Goal: Task Accomplishment & Management: Use online tool/utility

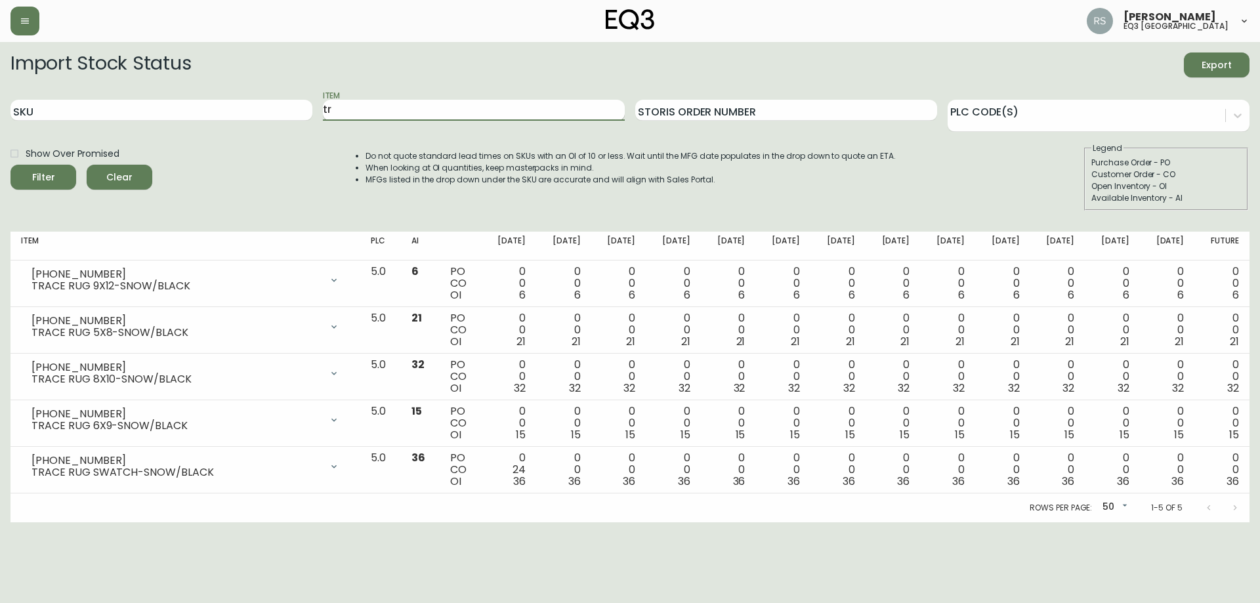
type input "t"
click at [30, 18] on icon "button" at bounding box center [25, 21] width 11 height 11
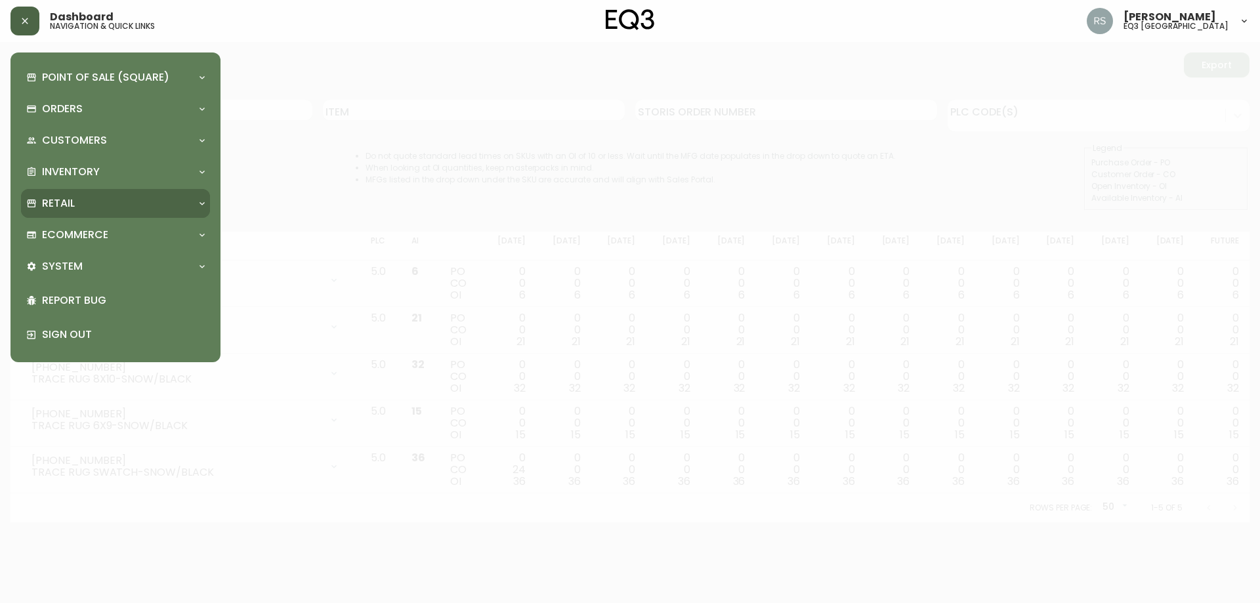
click at [102, 205] on div "Retail" at bounding box center [108, 203] width 165 height 14
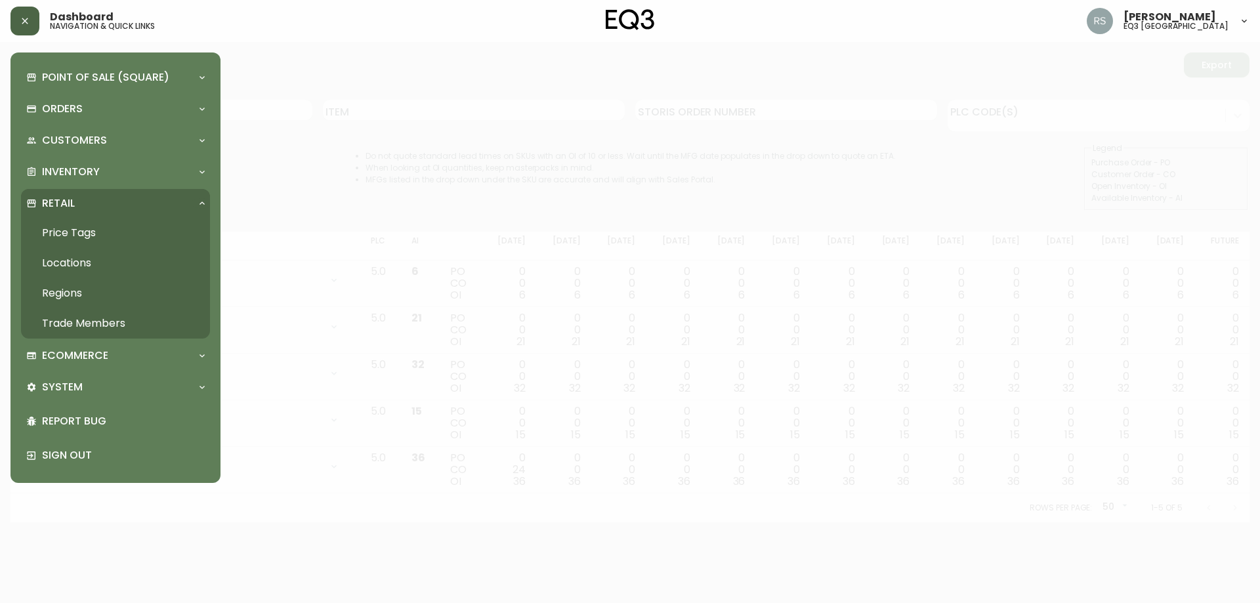
click at [96, 227] on link "Price Tags" at bounding box center [115, 233] width 189 height 30
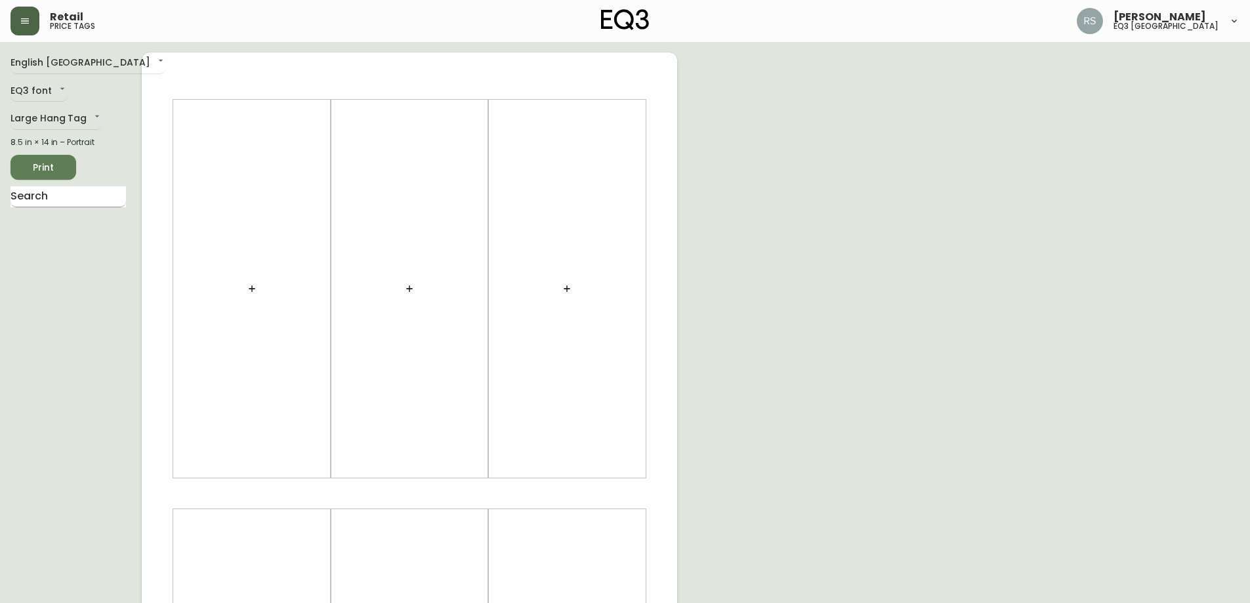
click at [72, 198] on input "text" at bounding box center [69, 196] width 116 height 21
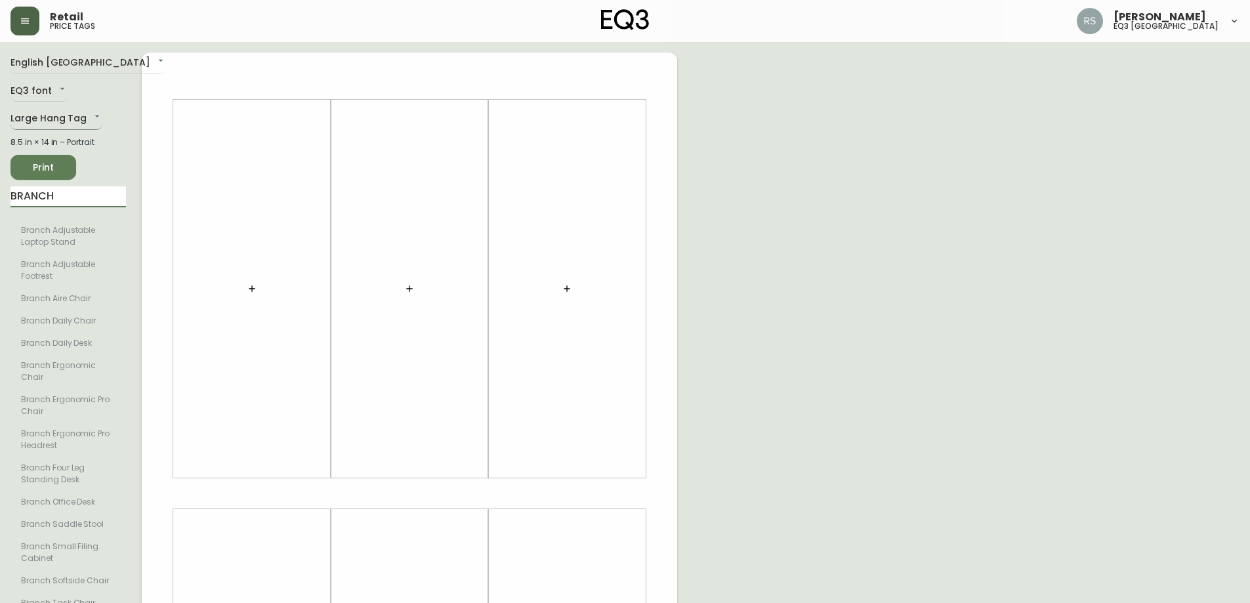
type input "BRANCH"
click at [69, 115] on body "Retail price tags [PERSON_NAME] eq3 [GEOGRAPHIC_DATA] English [GEOGRAPHIC_DATA]…" at bounding box center [630, 467] width 1260 height 935
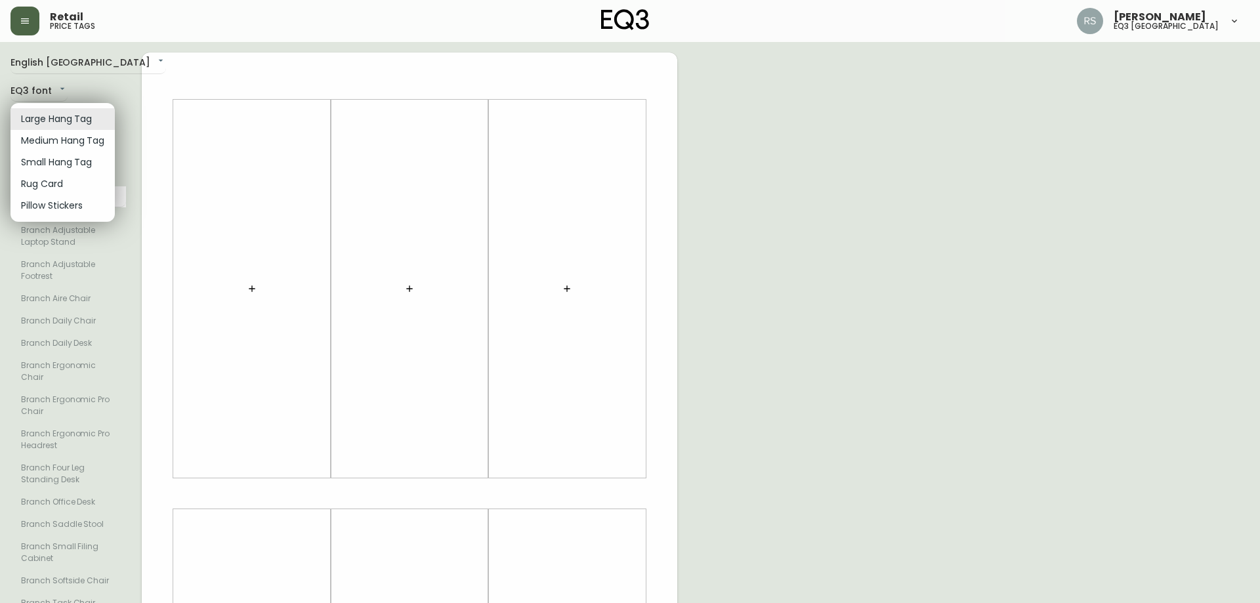
click at [74, 164] on li "Small Hang Tag" at bounding box center [63, 163] width 104 height 22
type input "small"
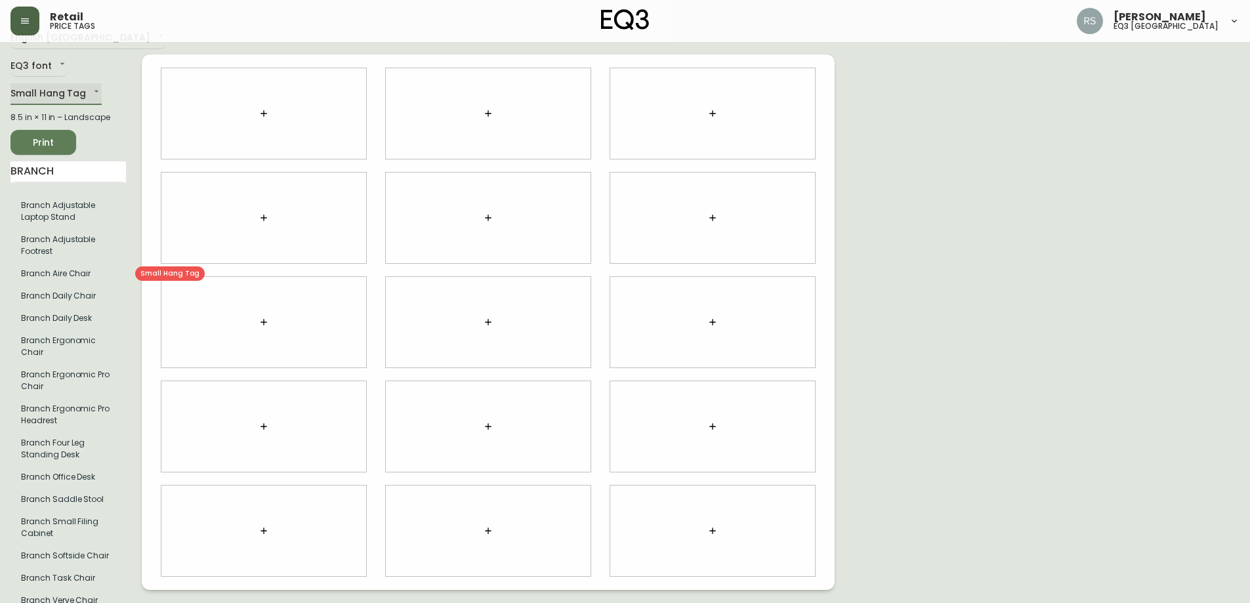
scroll to position [39, 0]
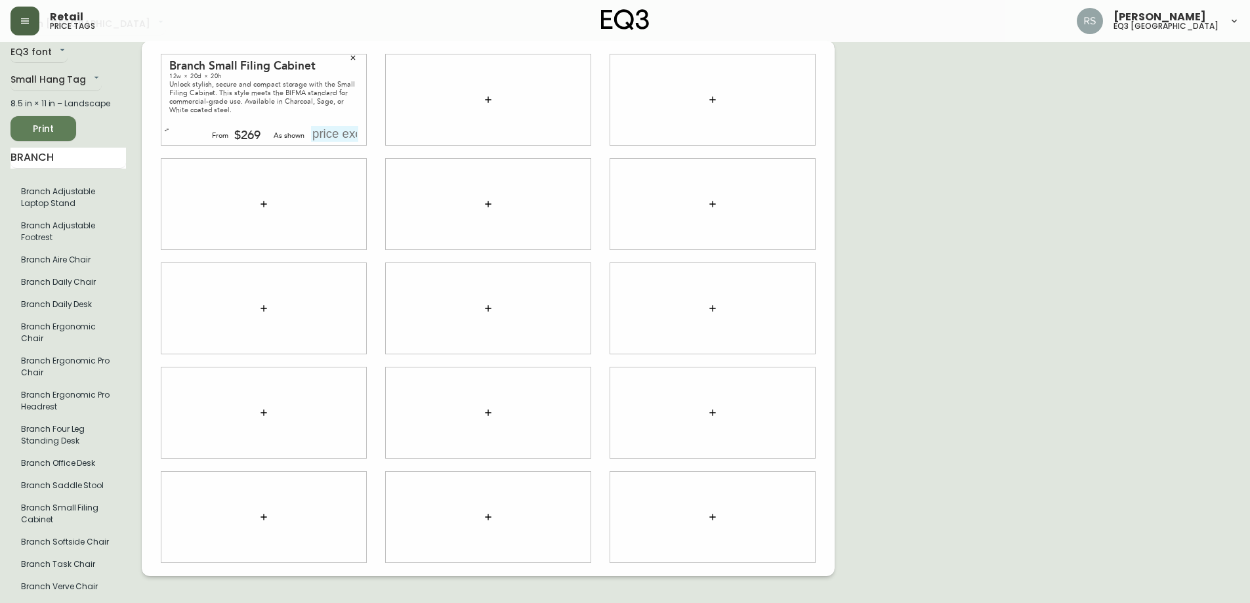
click at [345, 129] on input "text" at bounding box center [334, 134] width 47 height 16
type input "$269"
click at [1009, 318] on div "English [GEOGRAPHIC_DATA] en_CA EQ3 font EQ3 Small Hang Tag small 8.5 in × 11 i…" at bounding box center [625, 308] width 1229 height 589
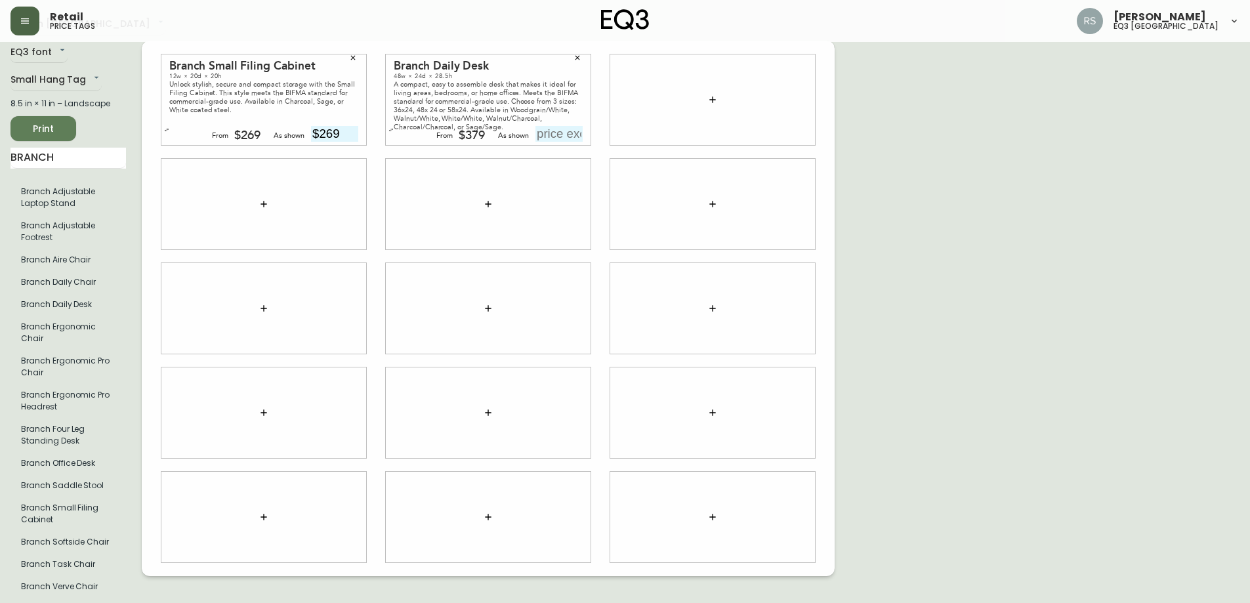
scroll to position [0, 0]
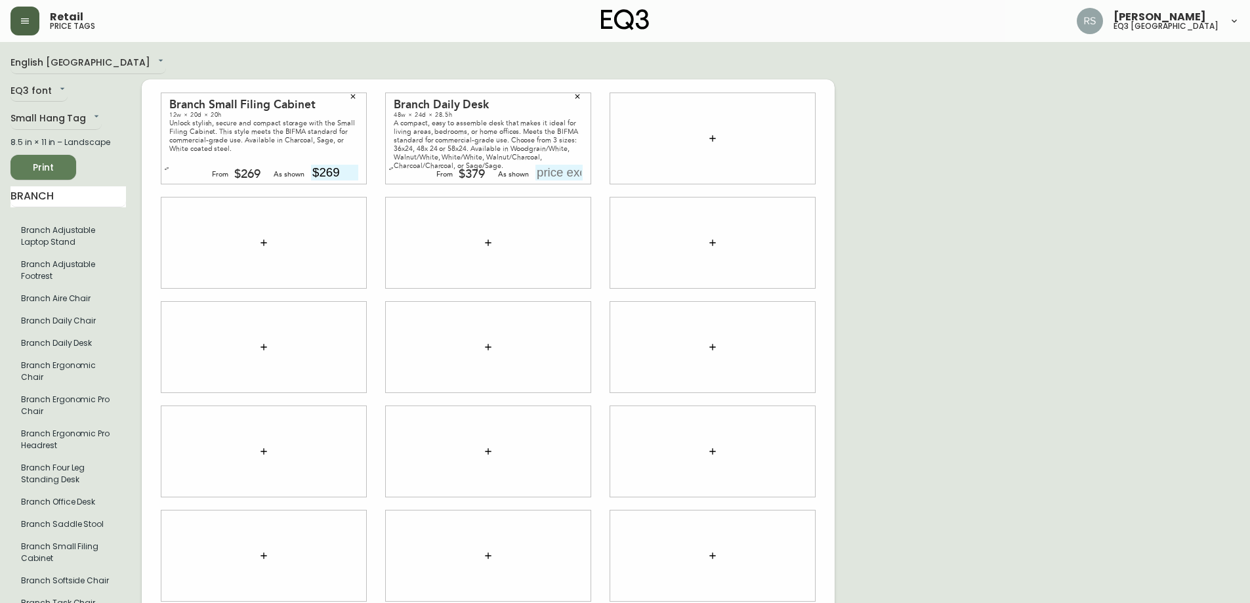
click at [561, 178] on input "text" at bounding box center [559, 173] width 47 height 16
type input "$449"
click at [946, 190] on div "English [GEOGRAPHIC_DATA] en_CA EQ3 font EQ3 Small Hang Tag small 8.5 in × 11 i…" at bounding box center [625, 347] width 1229 height 589
click at [407, 141] on div "A compact, easy to assemble desk that makes it ideal for living areas, bedrooms…" at bounding box center [488, 144] width 189 height 51
click at [392, 167] on icon "button" at bounding box center [391, 168] width 5 height 5
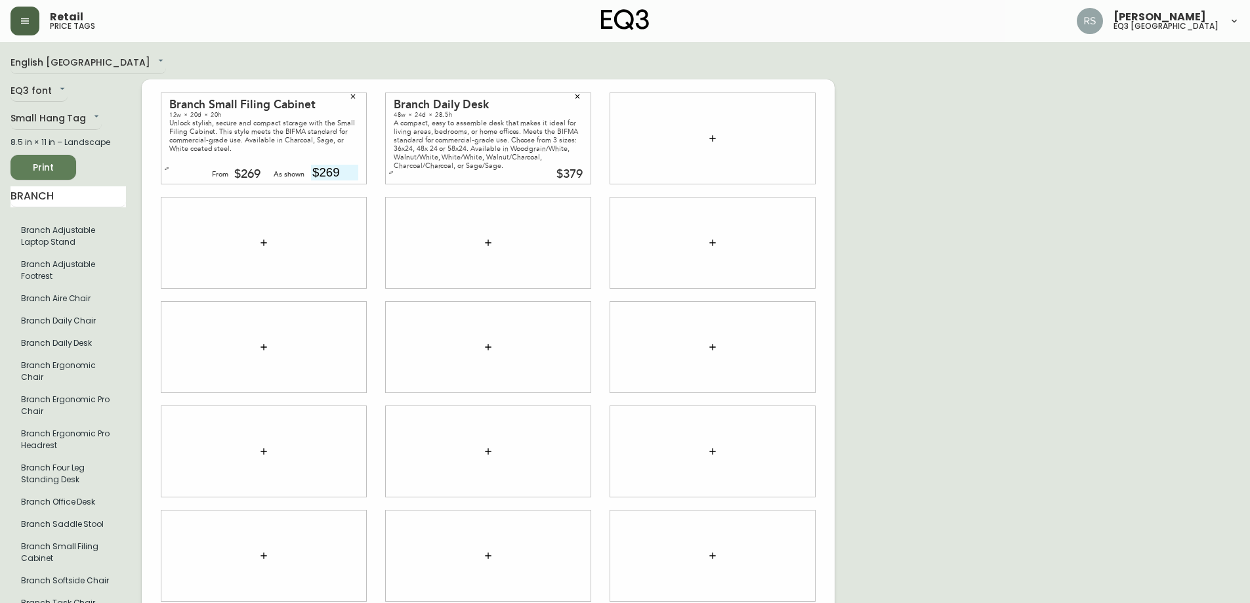
click at [392, 167] on button "button" at bounding box center [391, 172] width 13 height 13
click at [392, 167] on icon "button" at bounding box center [391, 168] width 5 height 5
click at [169, 169] on icon "button" at bounding box center [166, 168] width 5 height 5
click at [391, 171] on icon "button" at bounding box center [391, 172] width 5 height 5
click at [578, 173] on input "text" at bounding box center [559, 173] width 47 height 16
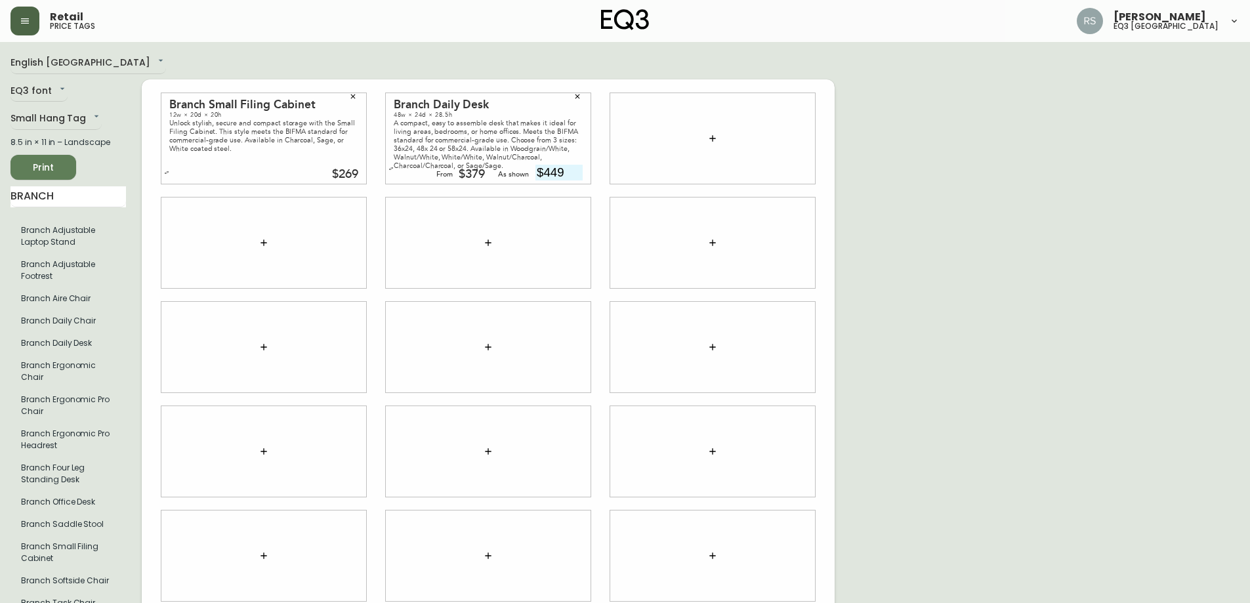
type input "$449"
click at [649, 150] on div at bounding box center [712, 138] width 205 height 91
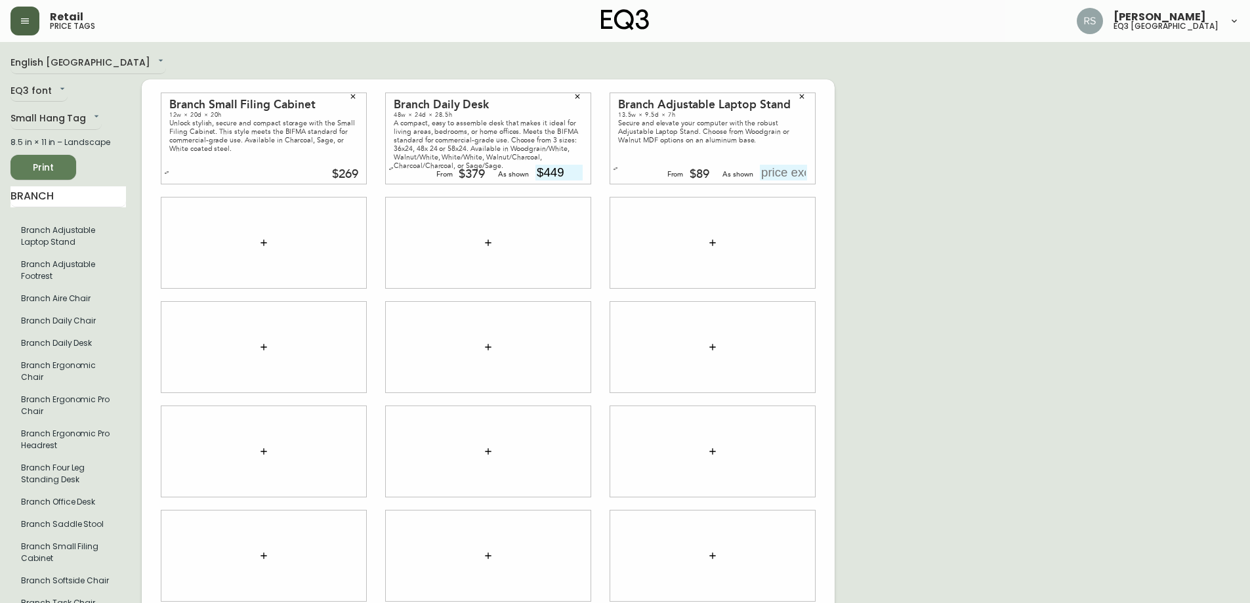
click at [614, 170] on icon "button" at bounding box center [616, 168] width 4 height 3
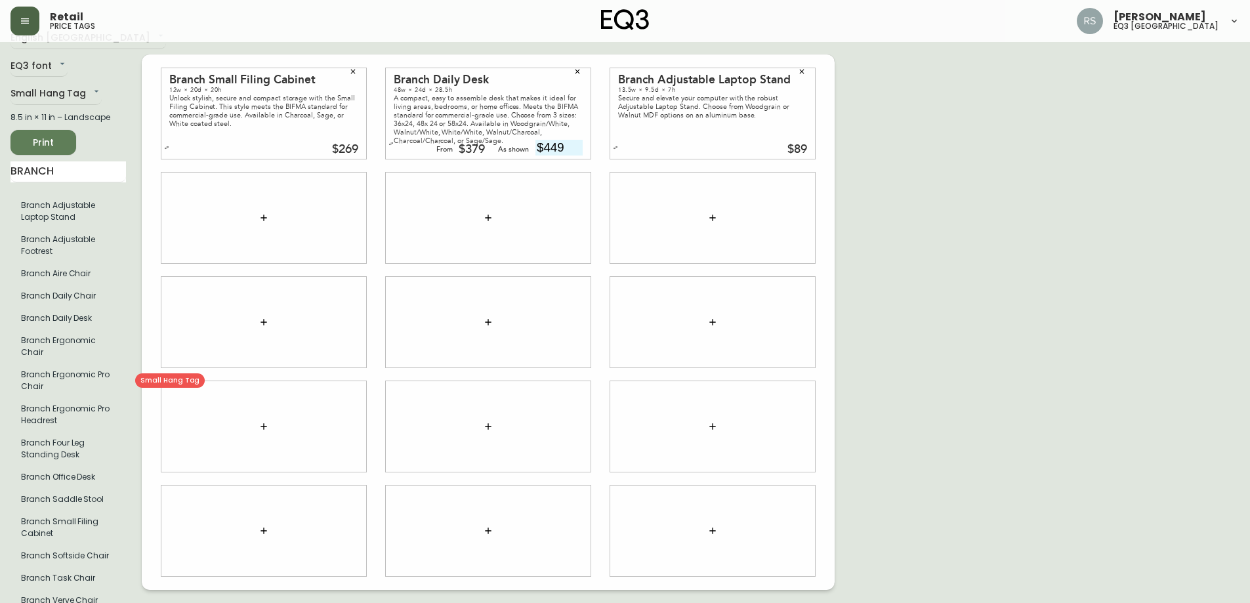
scroll to position [39, 0]
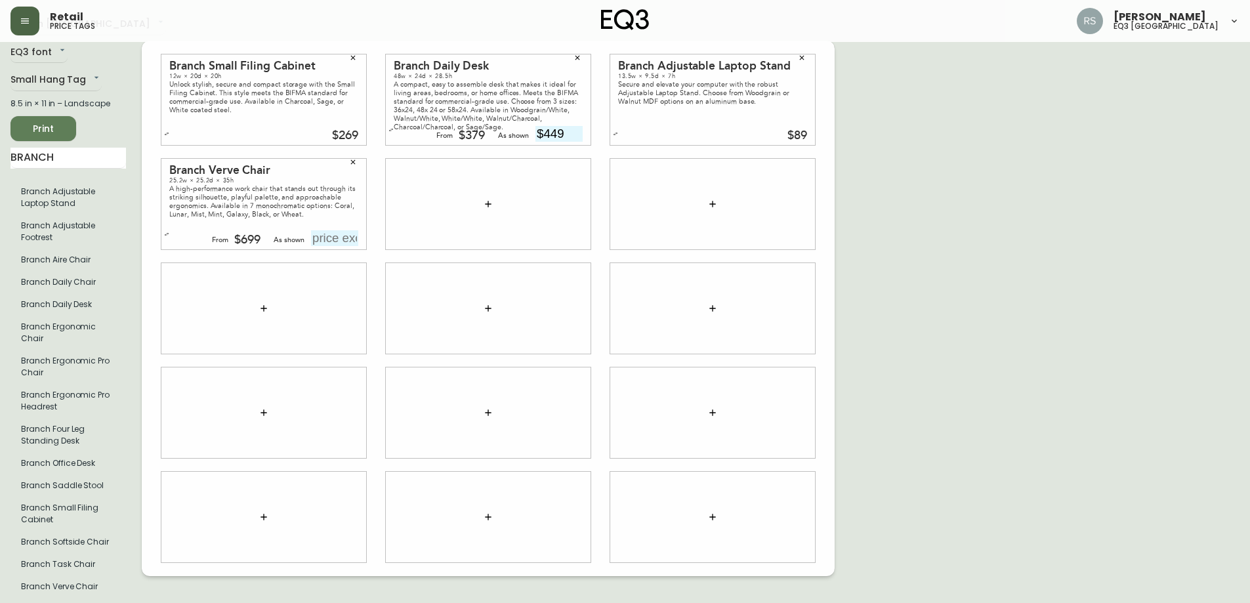
click at [329, 239] on input "text" at bounding box center [334, 238] width 47 height 16
type input "$749"
click at [1128, 204] on div "English [GEOGRAPHIC_DATA] en_CA EQ3 font EQ3 Small Hang Tag small 8.5 in × 11 i…" at bounding box center [625, 308] width 1229 height 589
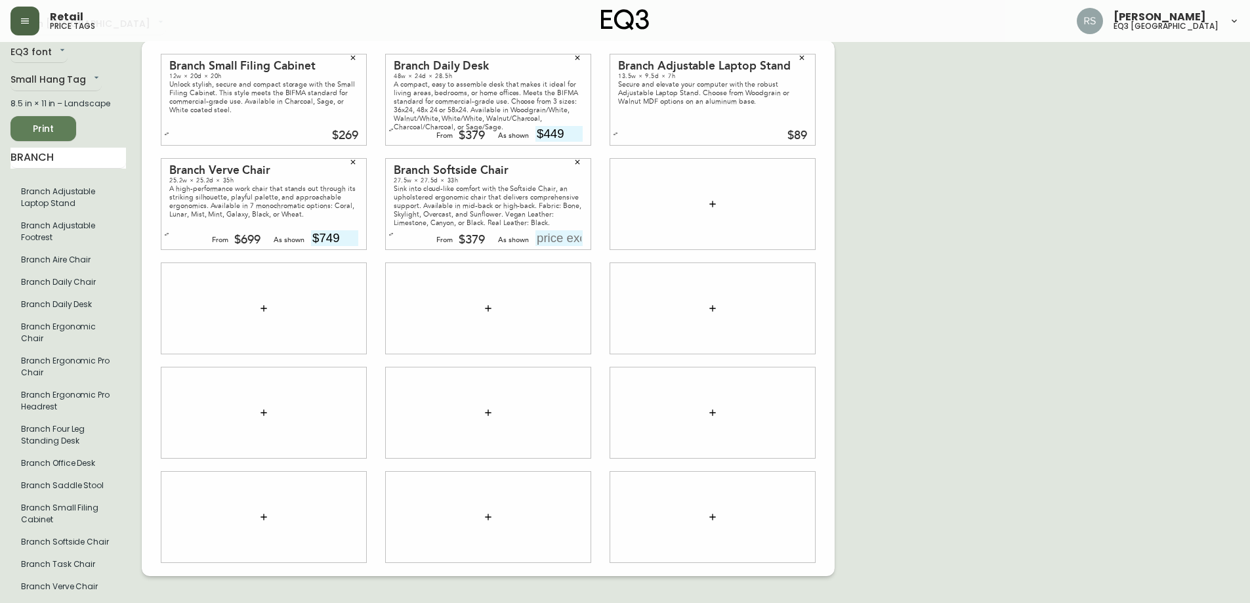
click at [551, 233] on input "text" at bounding box center [559, 238] width 47 height 16
type input "$429"
click at [937, 215] on div "English [GEOGRAPHIC_DATA] en_CA EQ3 font EQ3 Small Hang Tag small 8.5 in × 11 i…" at bounding box center [625, 308] width 1229 height 589
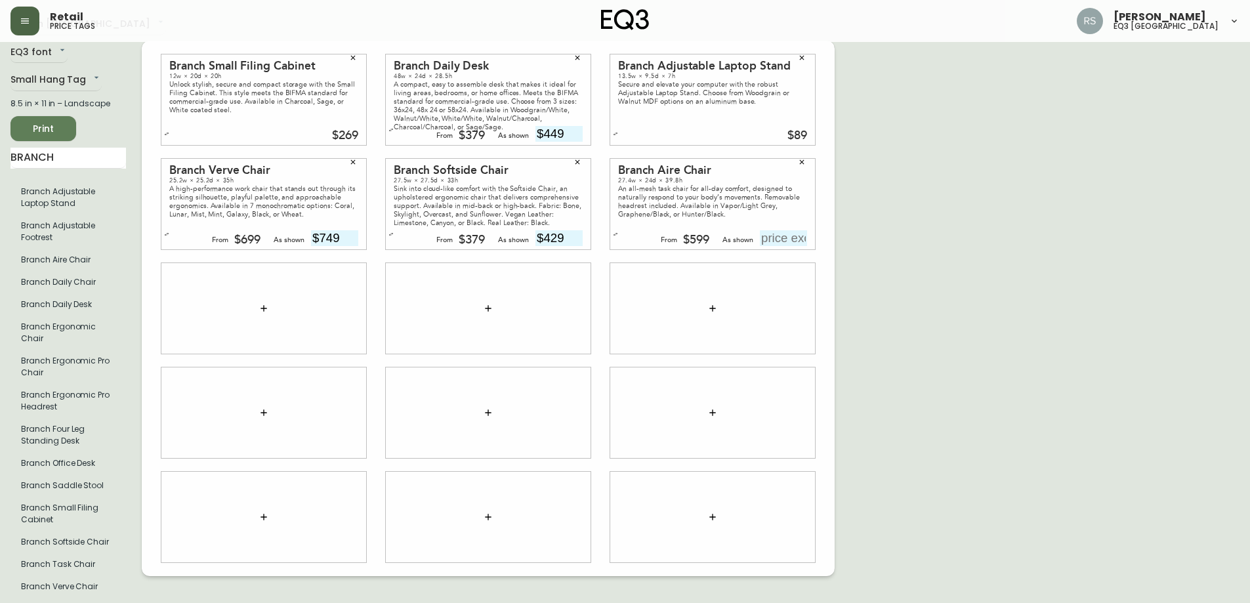
click at [619, 236] on button "button" at bounding box center [615, 234] width 13 height 13
click at [973, 240] on div "English [GEOGRAPHIC_DATA] en_CA EQ3 font EQ3 Small Hang Tag small 8.5 in × 11 i…" at bounding box center [625, 308] width 1229 height 589
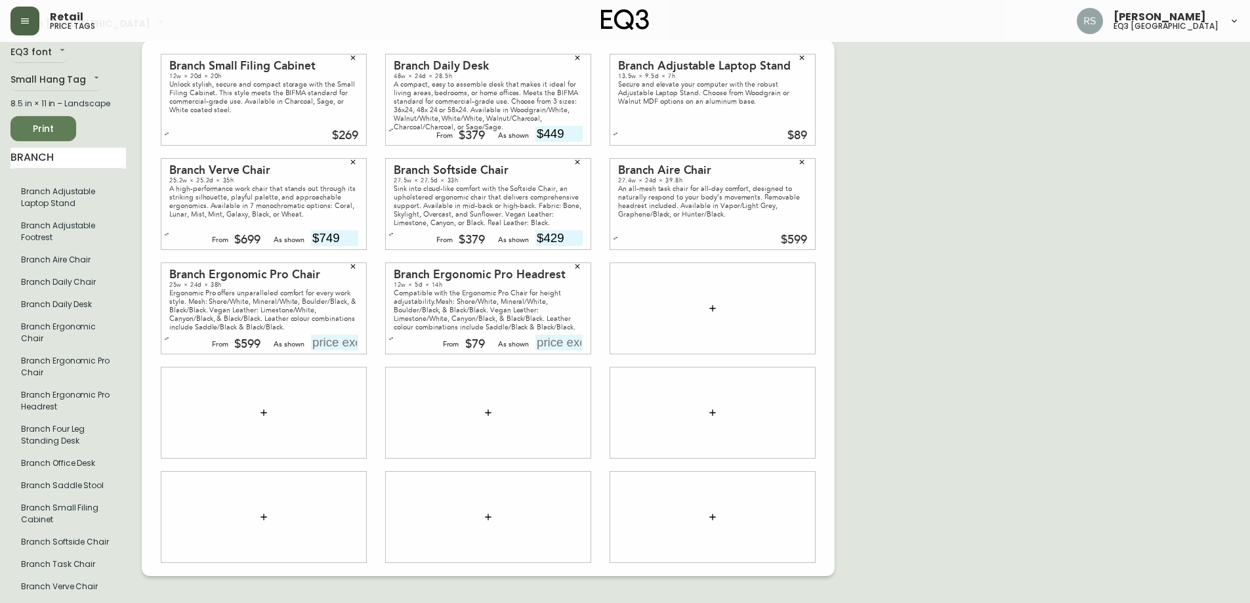
click at [337, 342] on input "text" at bounding box center [334, 343] width 47 height 16
type input "$599"
click at [1103, 338] on div "English [GEOGRAPHIC_DATA] en_CA EQ3 font EQ3 Small Hang Tag small 8.5 in × 11 i…" at bounding box center [625, 308] width 1229 height 589
click at [563, 343] on input "text" at bounding box center [559, 343] width 47 height 16
type input "$79"
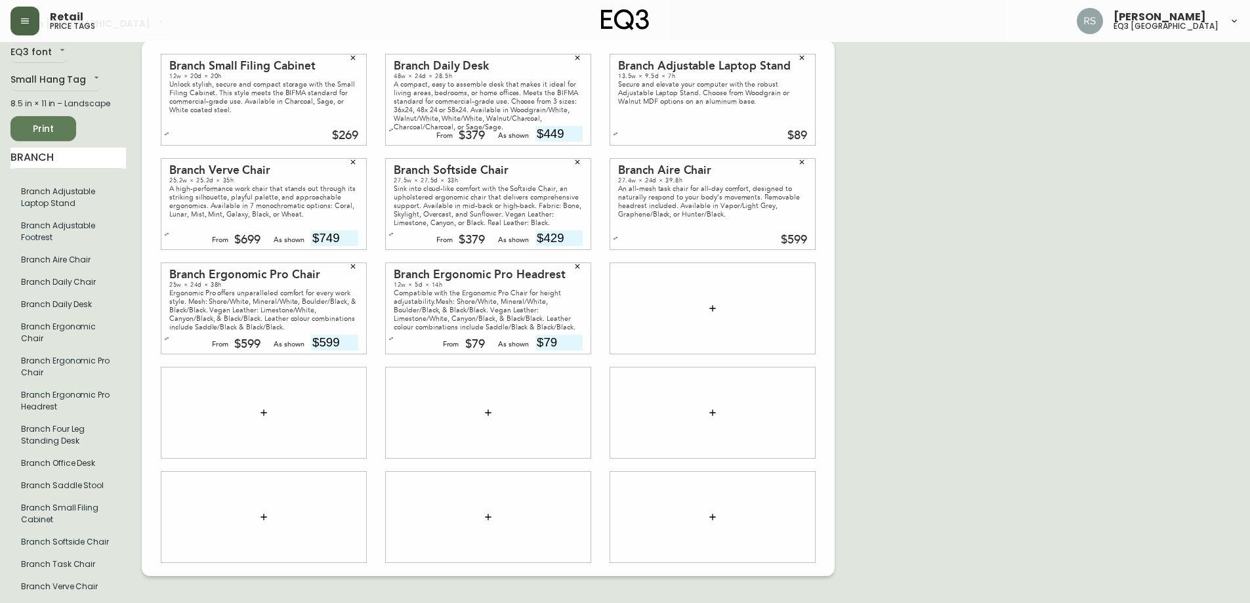
click at [950, 322] on div "English [GEOGRAPHIC_DATA] en_CA EQ3 font EQ3 Small Hang Tag small 8.5 in × 11 i…" at bounding box center [625, 308] width 1229 height 589
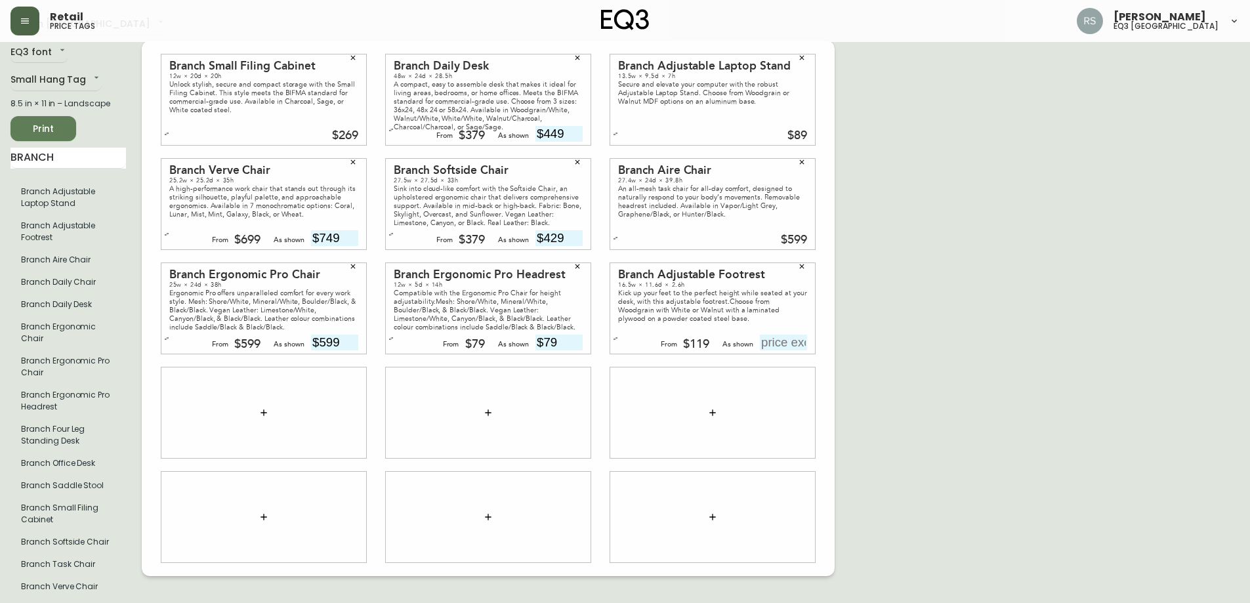
click at [618, 338] on button "button" at bounding box center [615, 338] width 13 height 13
click at [943, 344] on div "English [GEOGRAPHIC_DATA] en_CA EQ3 font EQ3 Small Hang Tag small 8.5 in × 11 i…" at bounding box center [625, 308] width 1229 height 589
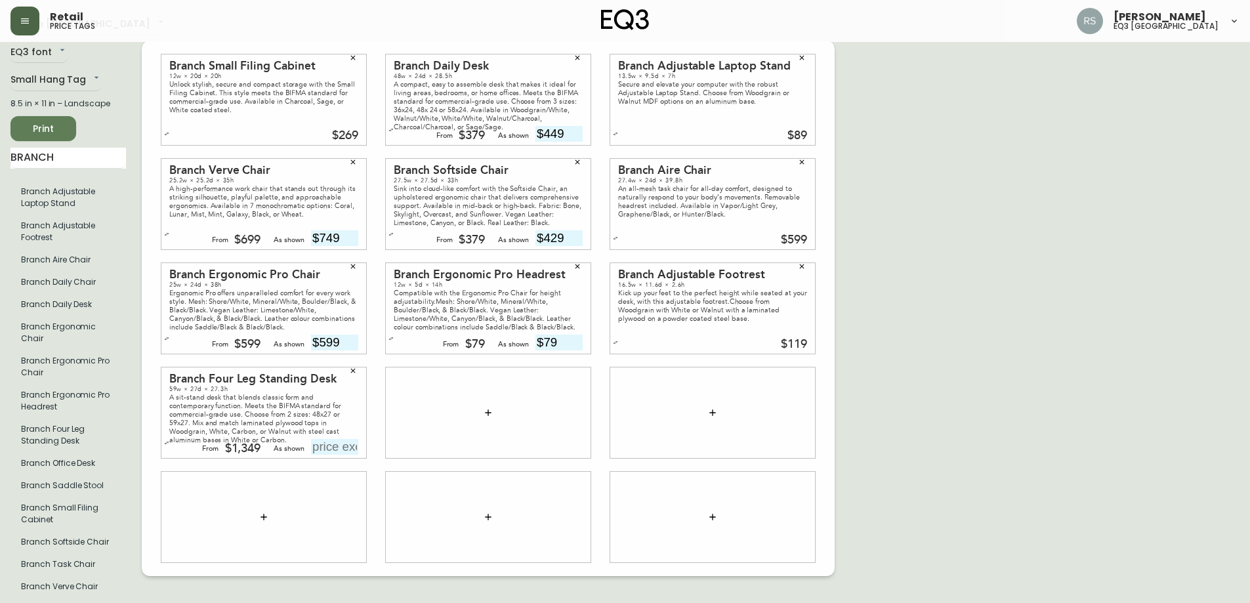
click at [351, 445] on input "text" at bounding box center [334, 447] width 47 height 16
type input "$1449"
click at [1085, 381] on div "English [GEOGRAPHIC_DATA] en_CA EQ3 font EQ3 Small Hang Tag small 8.5 in × 11 i…" at bounding box center [625, 308] width 1229 height 589
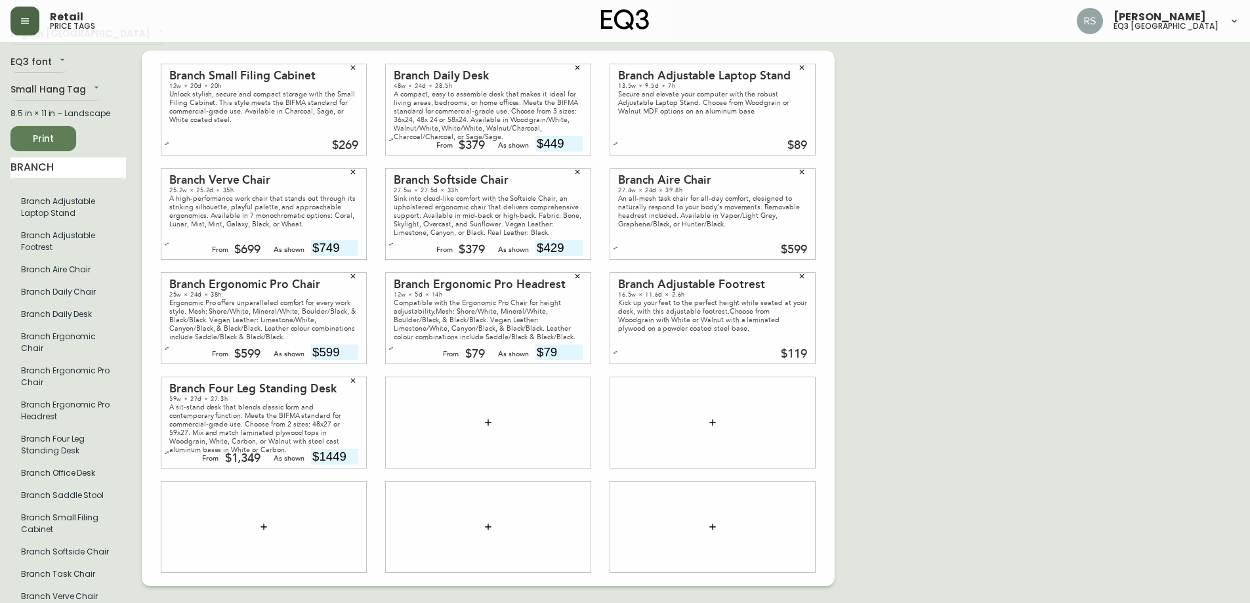
scroll to position [0, 0]
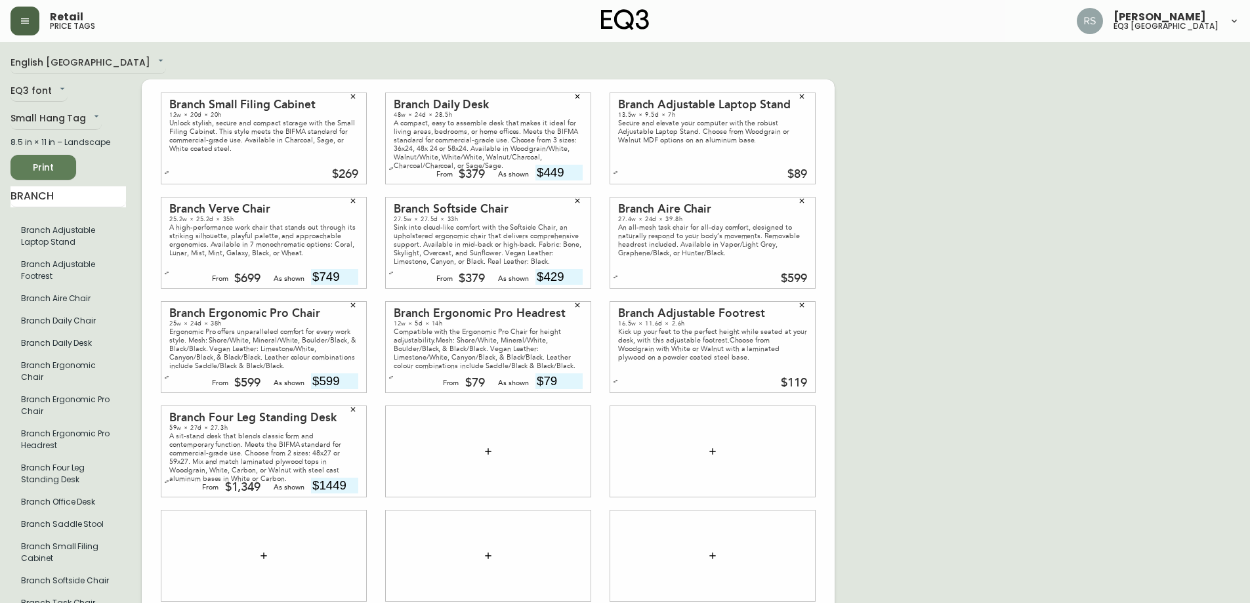
click at [61, 168] on span "Print" at bounding box center [43, 167] width 45 height 16
click at [56, 169] on span "Print" at bounding box center [43, 167] width 45 height 16
click at [56, 171] on span "Print" at bounding box center [43, 167] width 45 height 16
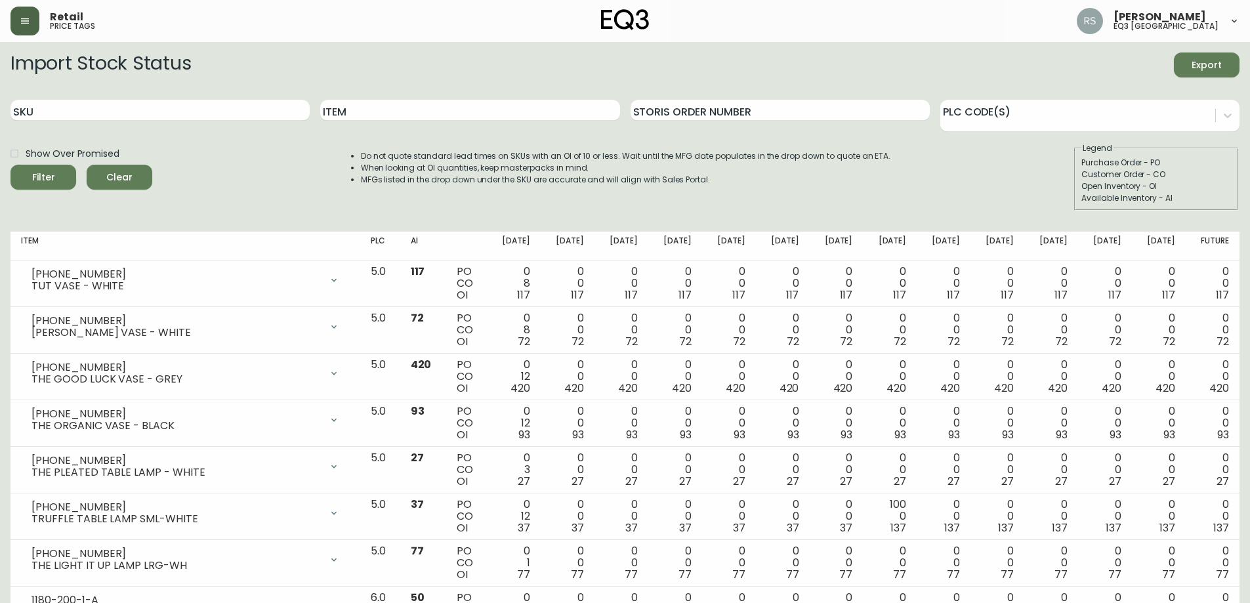
click at [28, 18] on icon "button" at bounding box center [25, 21] width 11 height 11
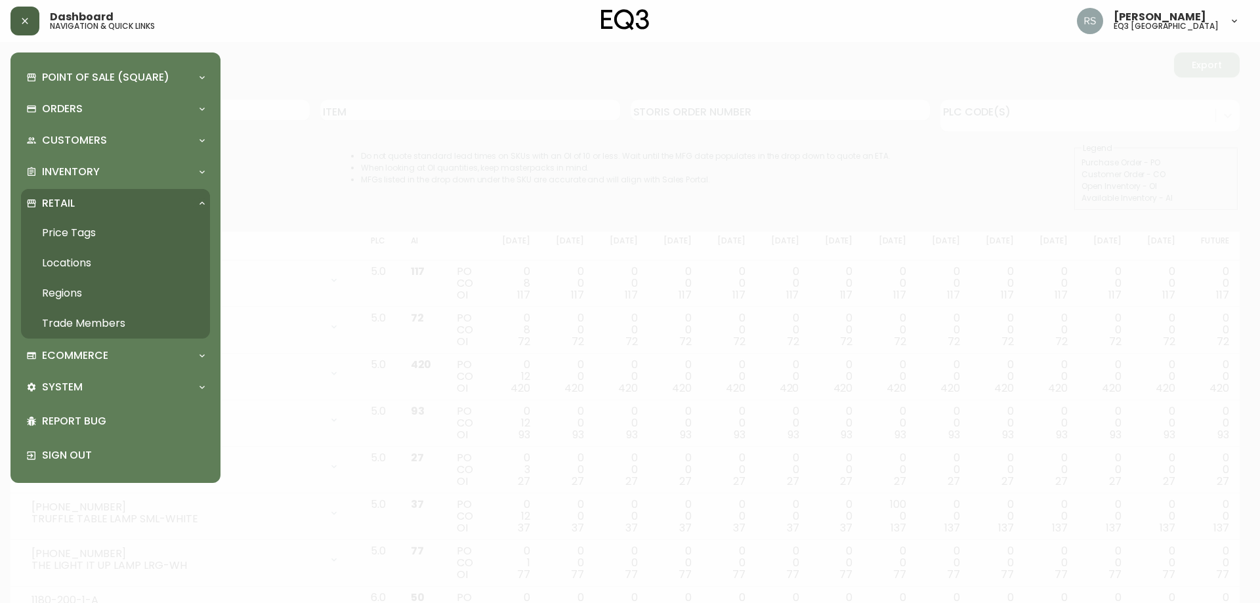
click at [87, 230] on link "Price Tags" at bounding box center [115, 233] width 189 height 30
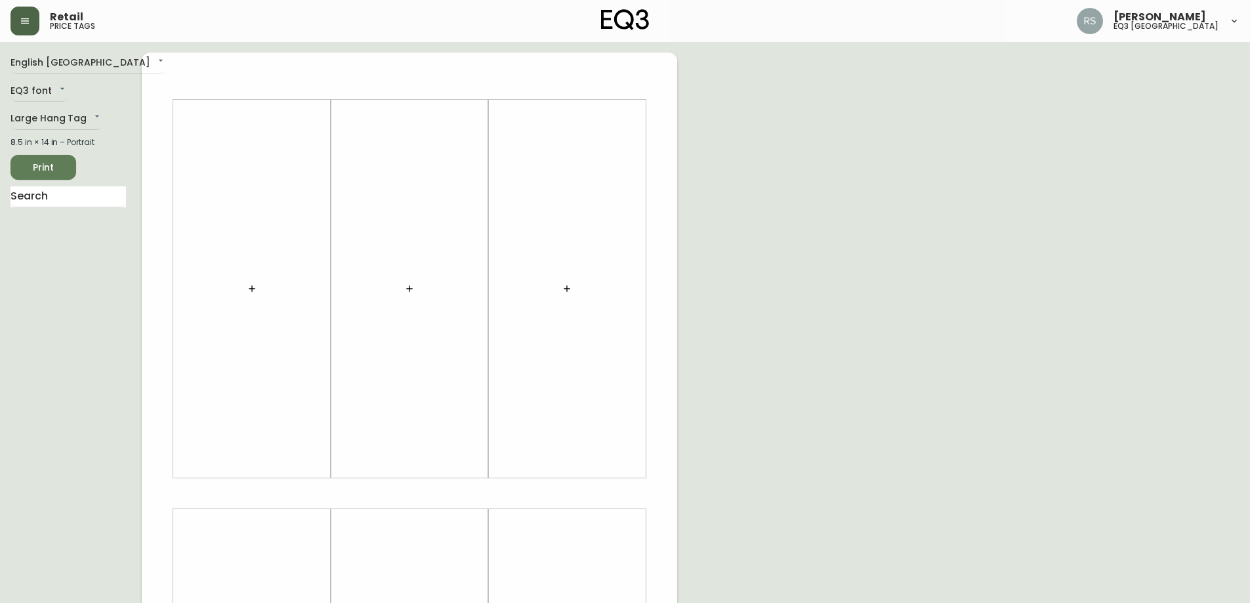
click at [25, 11] on button "button" at bounding box center [25, 21] width 29 height 29
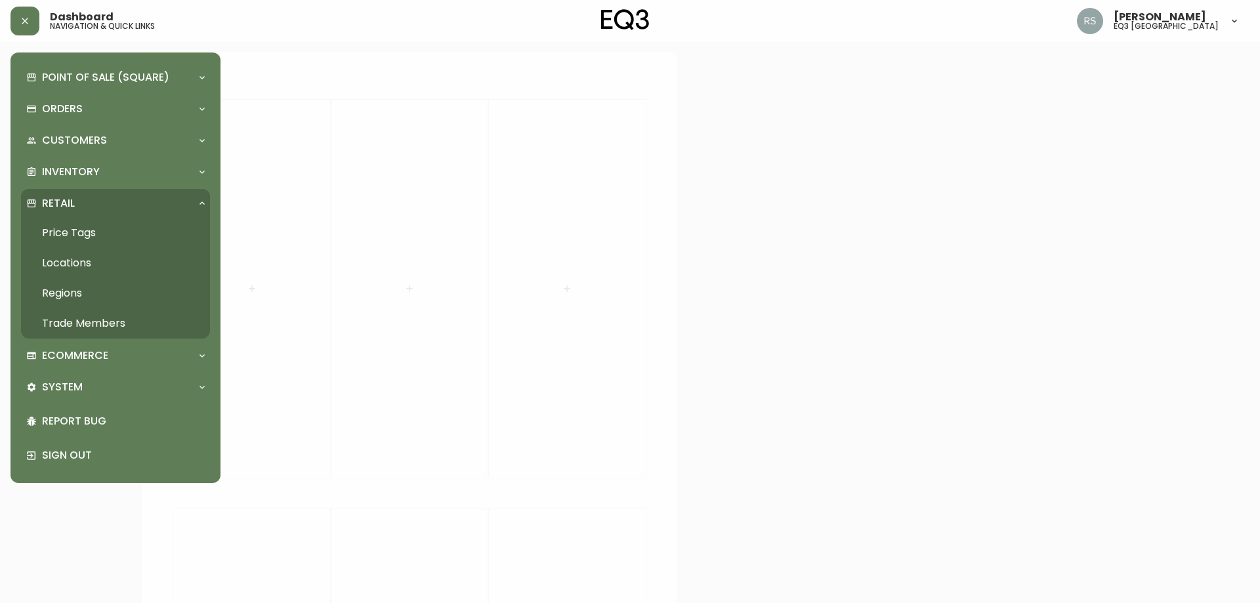
click at [100, 203] on div "Retail" at bounding box center [108, 203] width 165 height 14
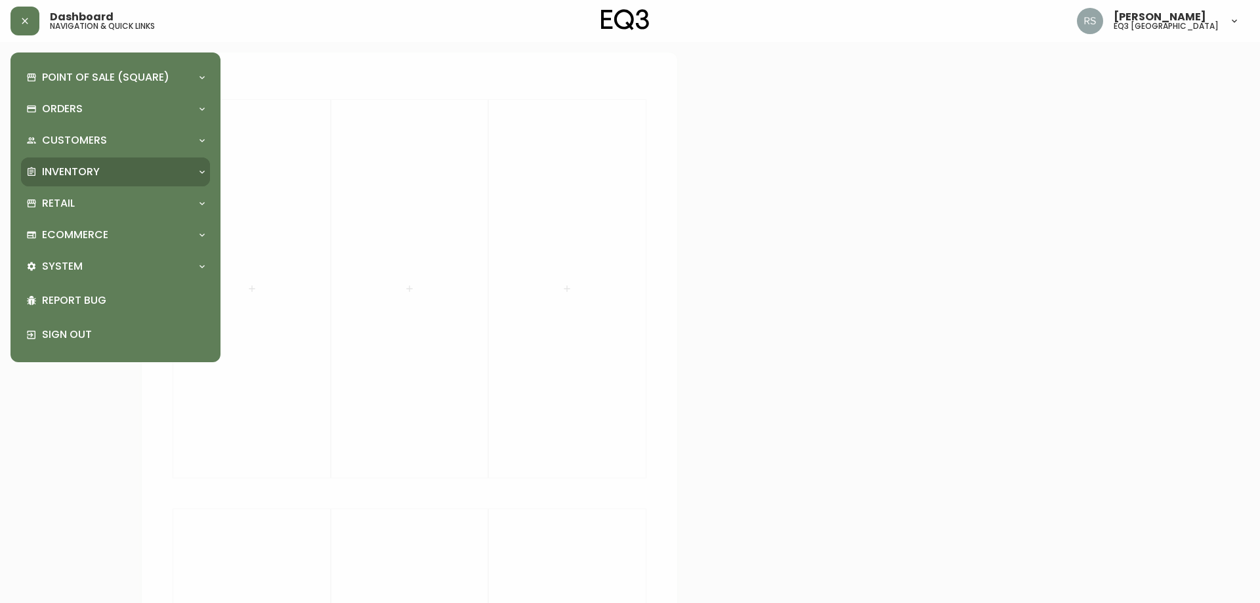
click at [95, 177] on p "Inventory" at bounding box center [71, 172] width 58 height 14
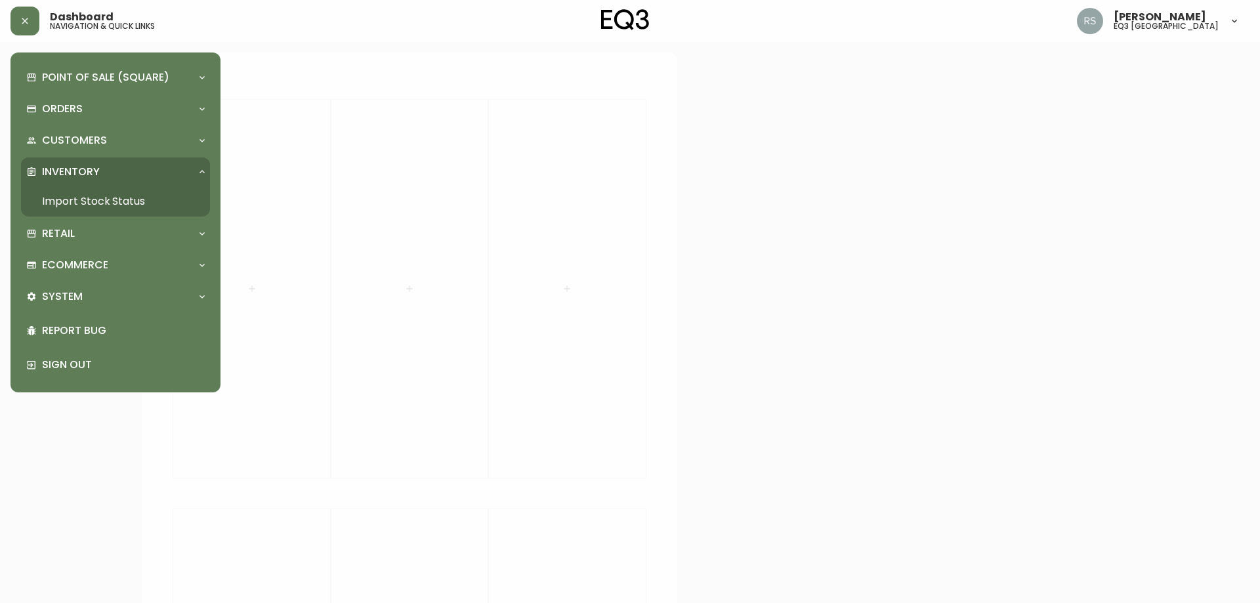
click at [98, 201] on link "Import Stock Status" at bounding box center [115, 201] width 189 height 30
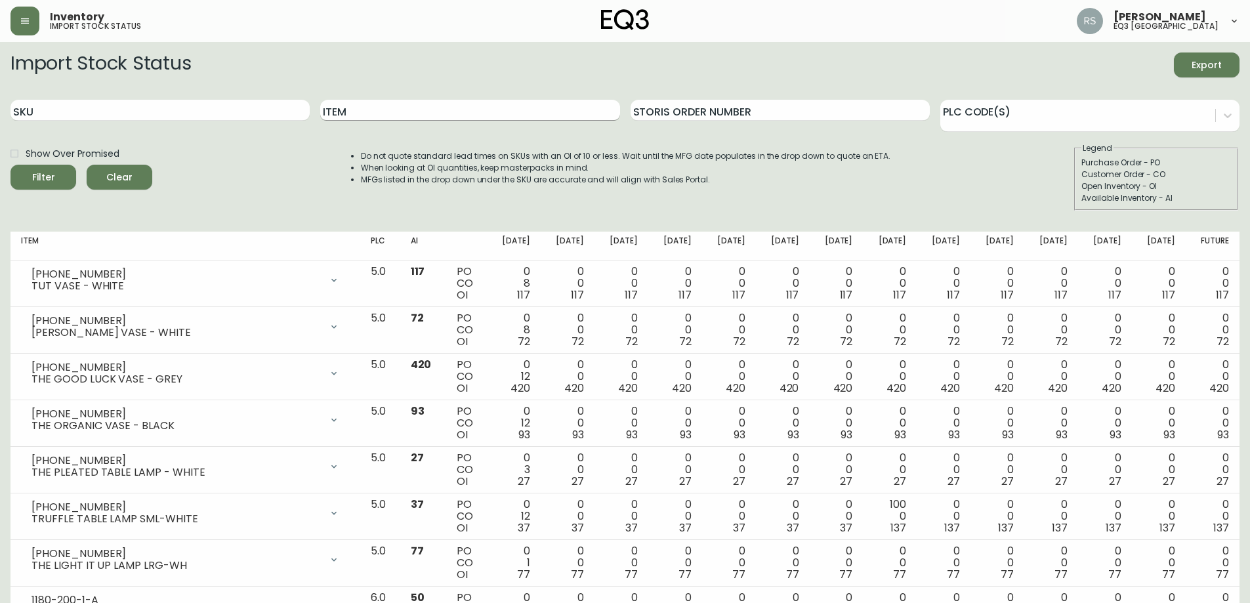
click at [340, 113] on input "Item" at bounding box center [469, 110] width 299 height 21
click at [11, 165] on button "Filter" at bounding box center [44, 177] width 66 height 25
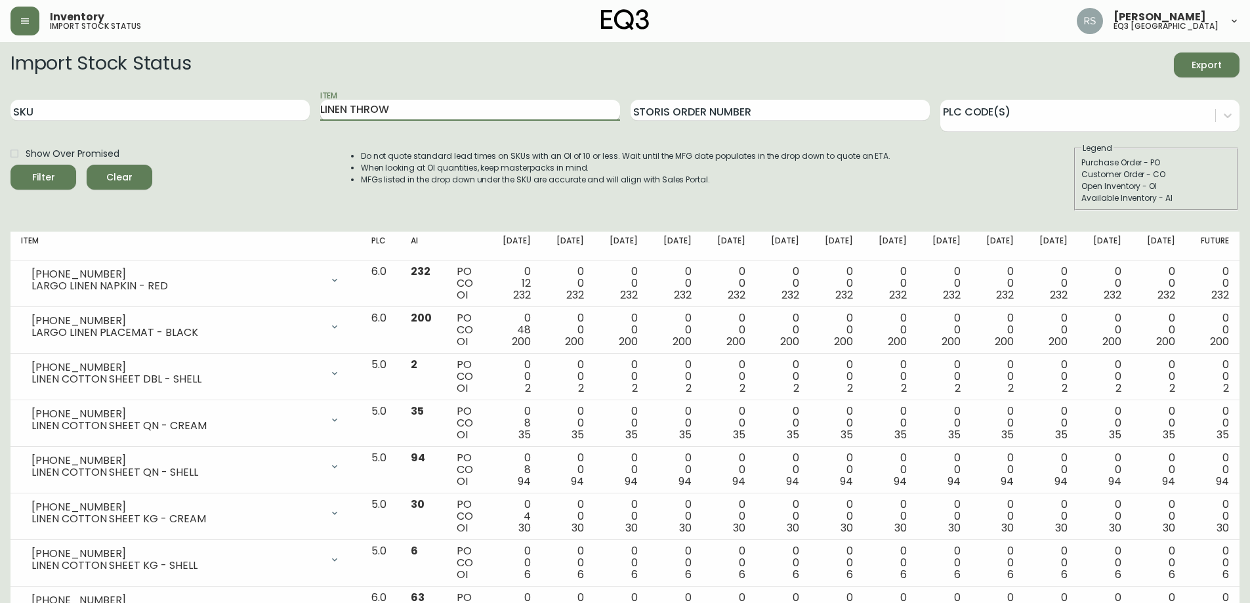
type input "LINEN THROW"
click at [11, 165] on button "Filter" at bounding box center [44, 177] width 66 height 25
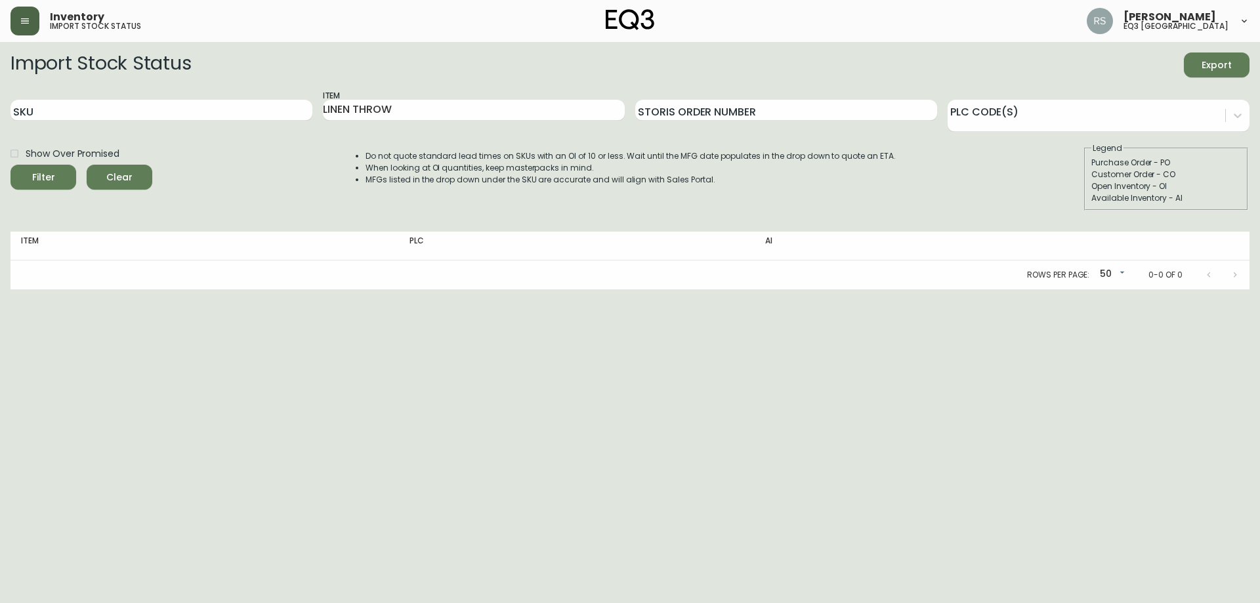
click at [21, 13] on button "button" at bounding box center [25, 21] width 29 height 29
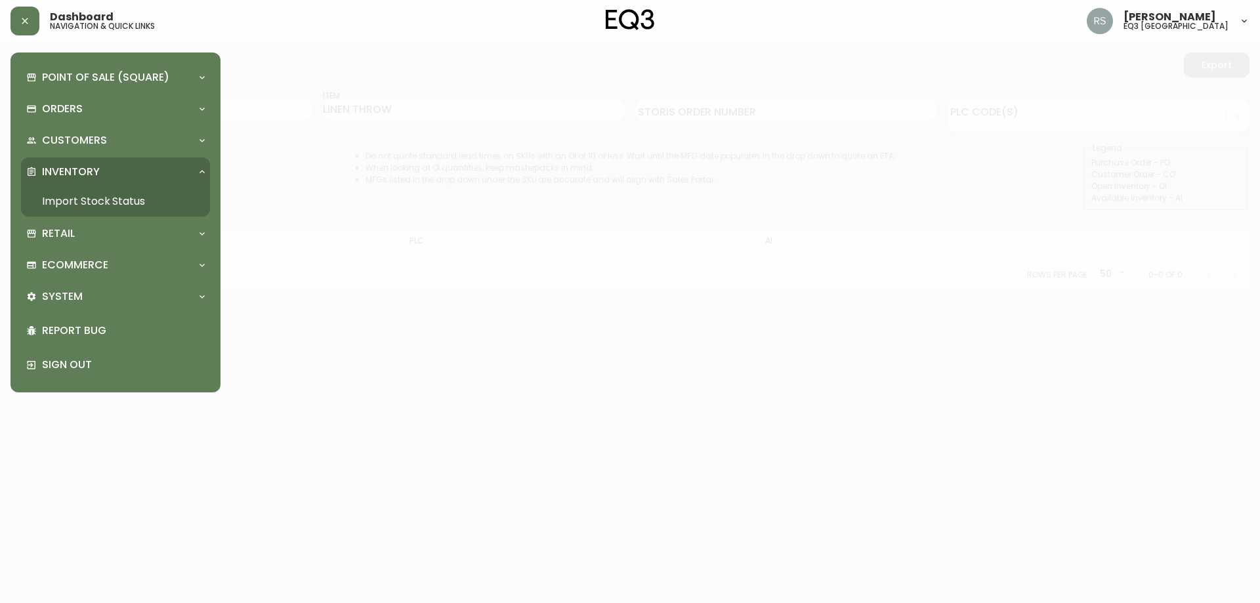
click at [91, 181] on div "Inventory" at bounding box center [115, 172] width 189 height 29
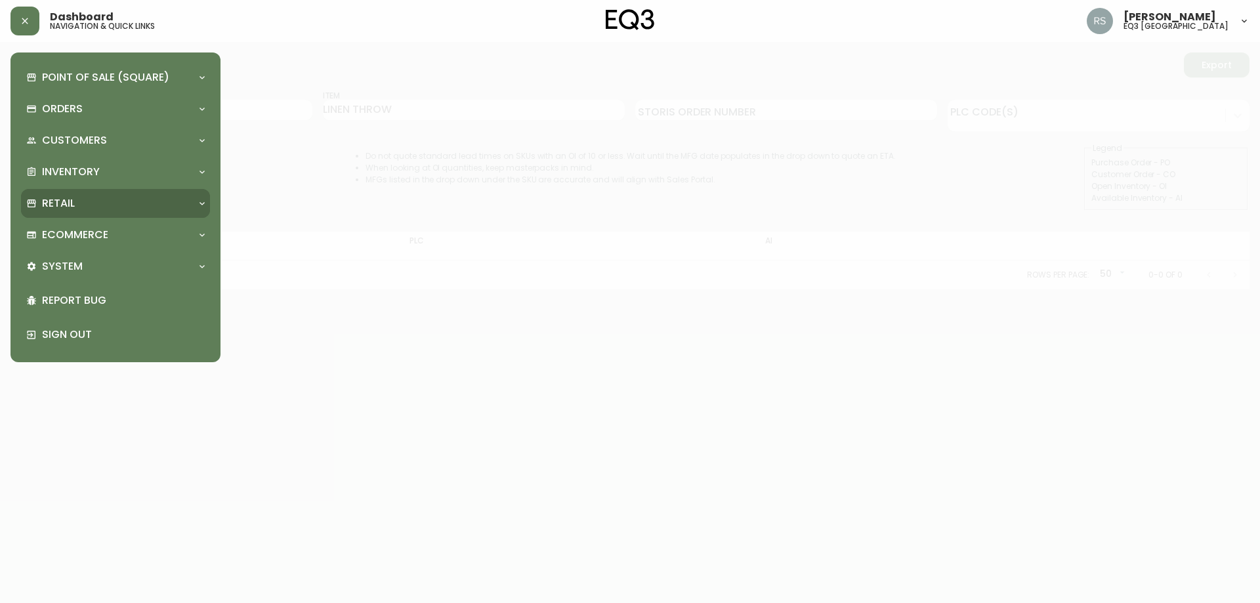
click at [93, 208] on div "Retail" at bounding box center [108, 203] width 165 height 14
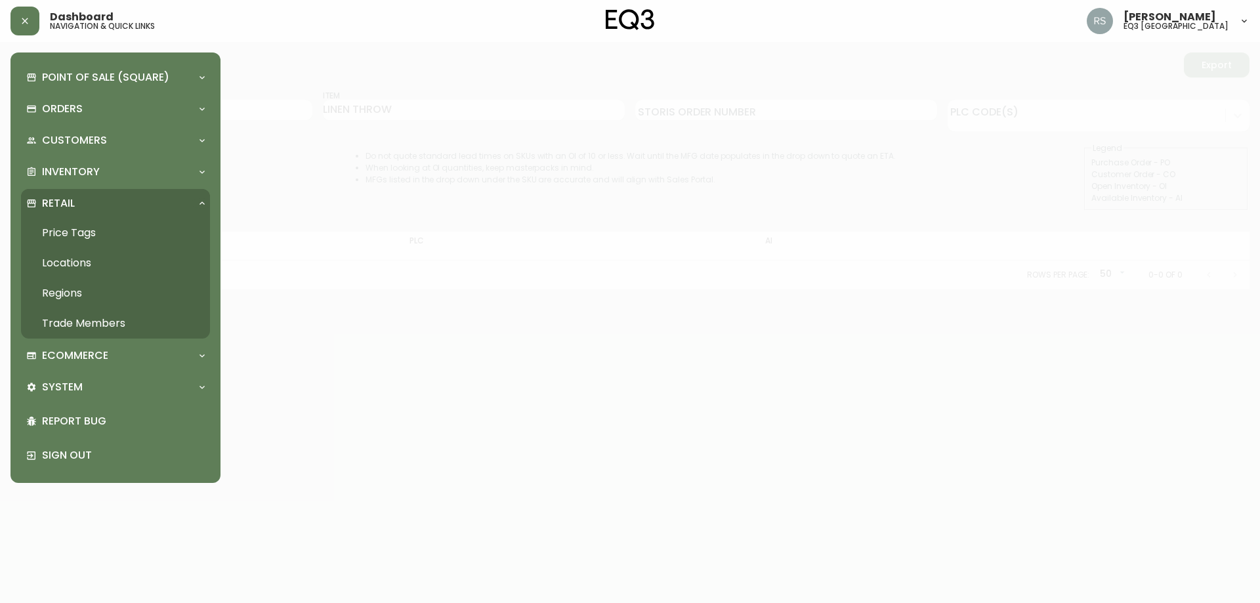
click at [81, 236] on link "Price Tags" at bounding box center [115, 233] width 189 height 30
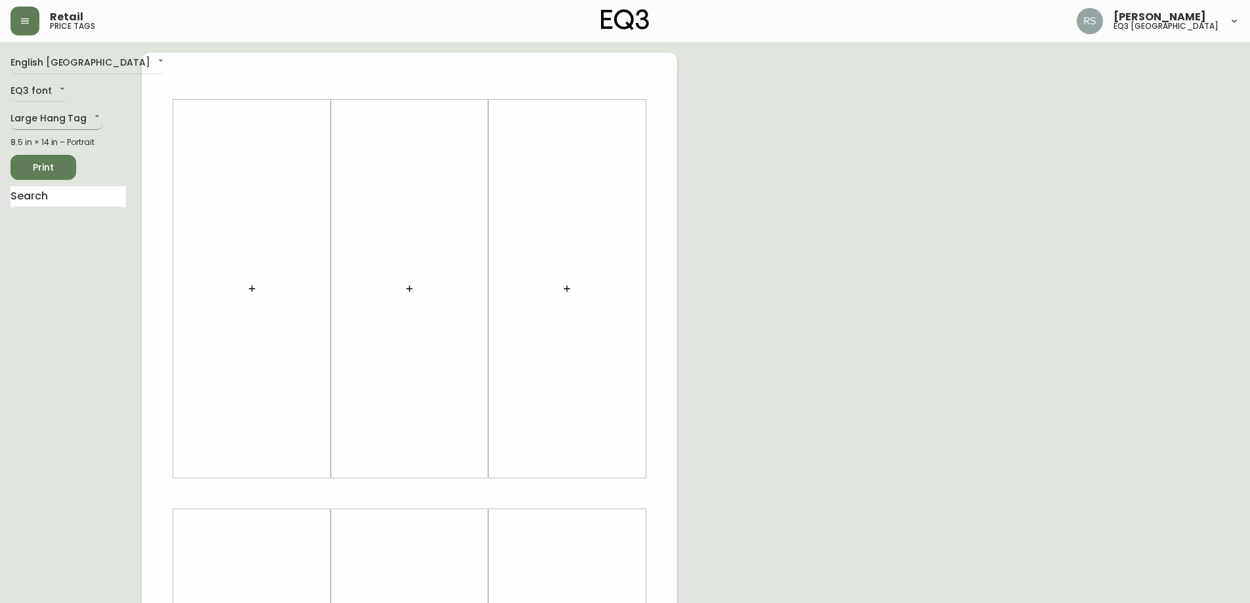
click at [74, 122] on body "Retail price tags [PERSON_NAME] eq3 [GEOGRAPHIC_DATA] English [GEOGRAPHIC_DATA]…" at bounding box center [625, 467] width 1250 height 935
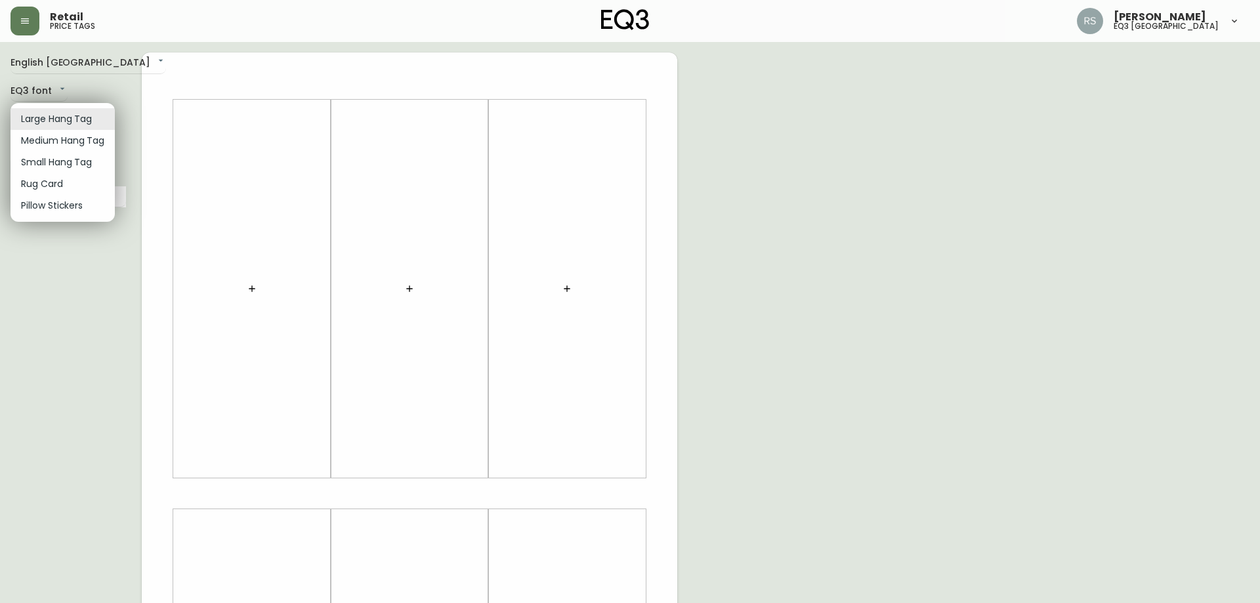
click at [72, 166] on li "Small Hang Tag" at bounding box center [63, 163] width 104 height 22
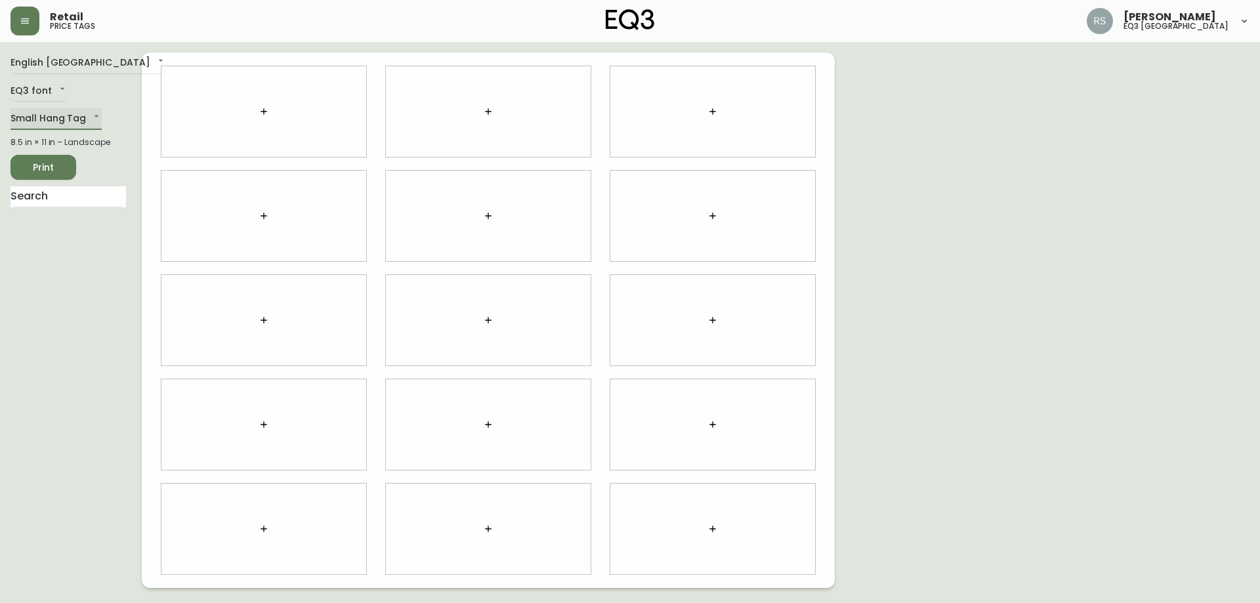
type input "small"
click at [497, 415] on button "button" at bounding box center [488, 425] width 26 height 26
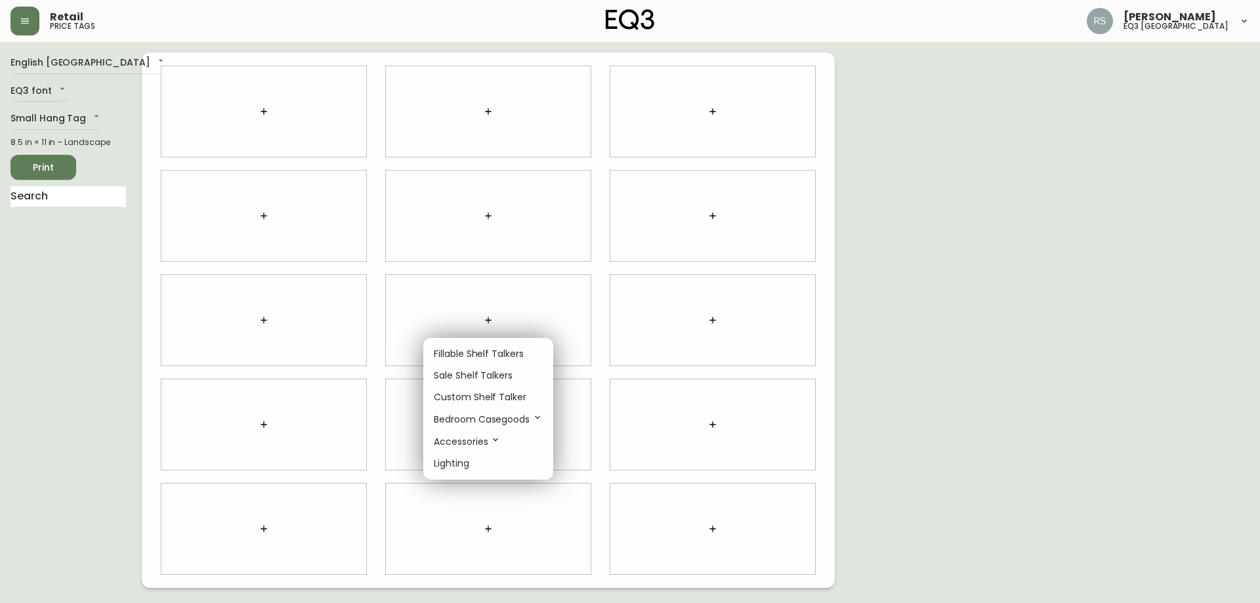
click at [470, 382] on p "Sale Shelf Talkers" at bounding box center [473, 376] width 79 height 14
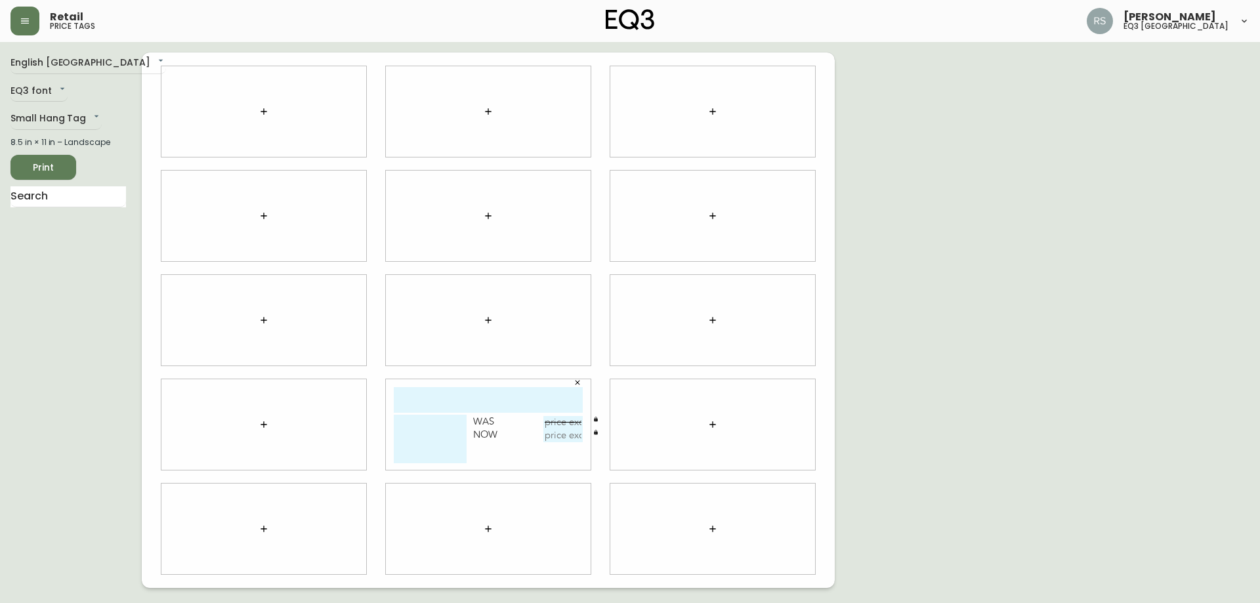
click at [483, 399] on input "text" at bounding box center [488, 400] width 189 height 26
type input "LINEN THROW"
click at [409, 425] on textarea at bounding box center [430, 439] width 73 height 49
click at [458, 424] on textarea "Discontinued. FINAL SALE" at bounding box center [430, 439] width 73 height 49
click at [455, 431] on textarea "Discontinued FINAL SALE" at bounding box center [430, 439] width 73 height 49
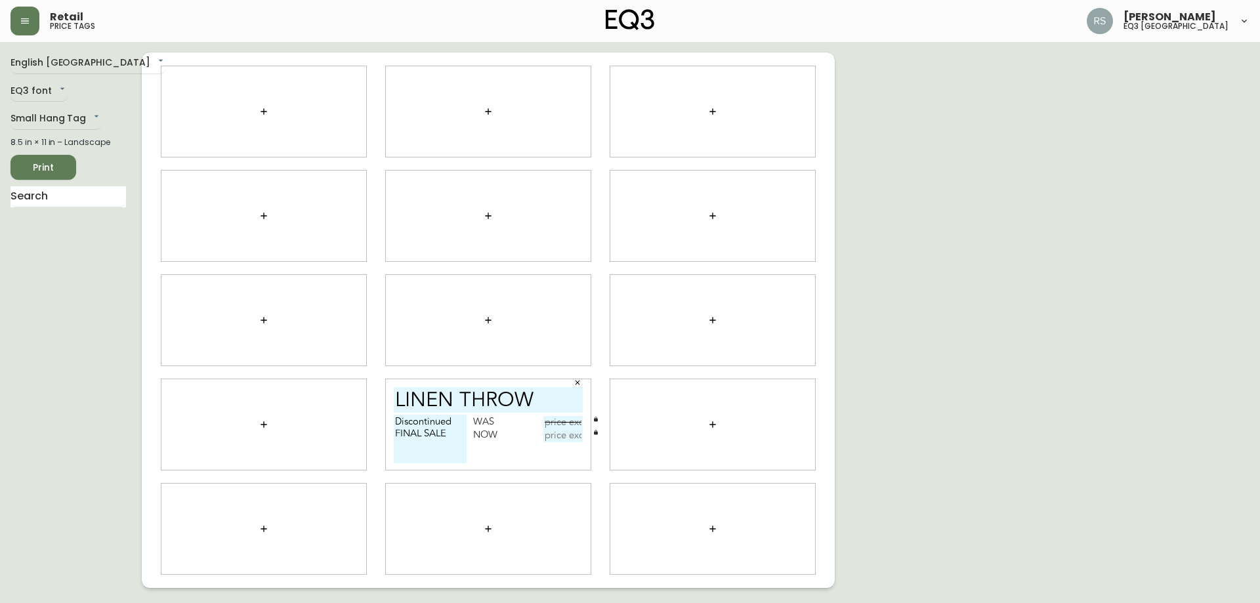
drag, startPoint x: 1029, startPoint y: 207, endPoint x: 979, endPoint y: 213, distance: 50.2
click at [1029, 207] on div "English [GEOGRAPHIC_DATA] en_CA EQ3 font EQ3 Small Hang Tag small 8.5 in × 11 i…" at bounding box center [630, 321] width 1239 height 536
click at [421, 448] on textarea "Discontinued FINAL SALE" at bounding box center [430, 439] width 73 height 49
paste textarea "[PHONE_NUMBER]"
type textarea "Discontinued FINAL SALE [PHONE_NUMBER] REF #527"
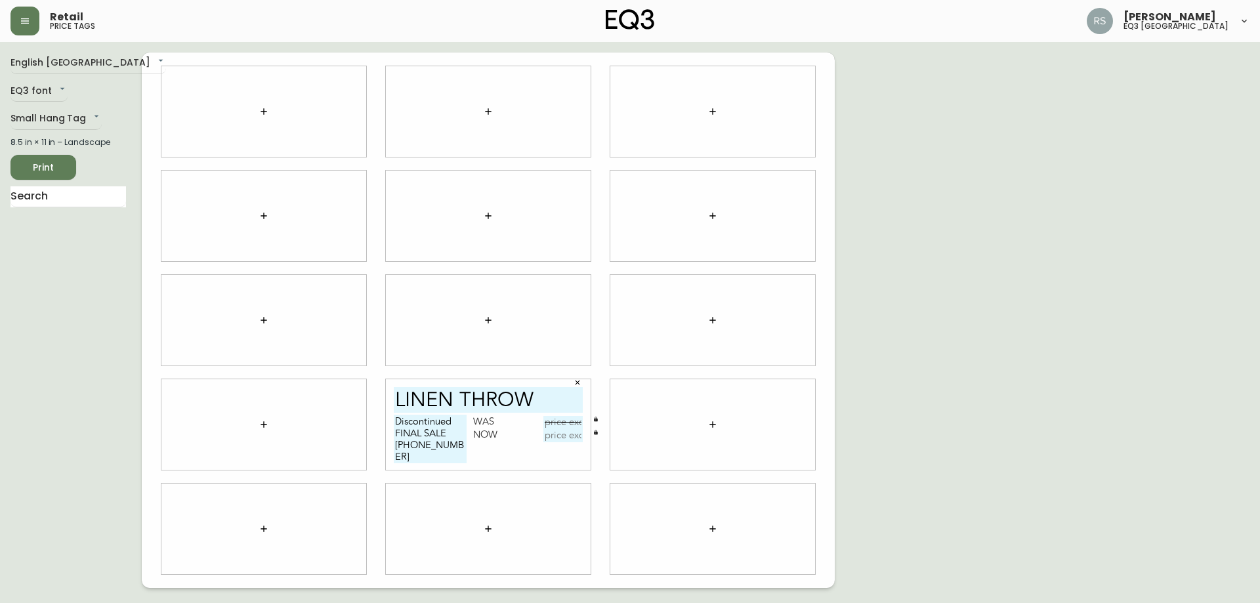
click at [564, 421] on input "text" at bounding box center [562, 422] width 39 height 13
type input "$99.99"
click at [562, 433] on input "text" at bounding box center [562, 435] width 39 height 13
type input "$70"
click at [880, 343] on div "English [GEOGRAPHIC_DATA] en_CA EQ3 font EQ3 Small Hang Tag small 8.5 in × 11 i…" at bounding box center [630, 321] width 1239 height 536
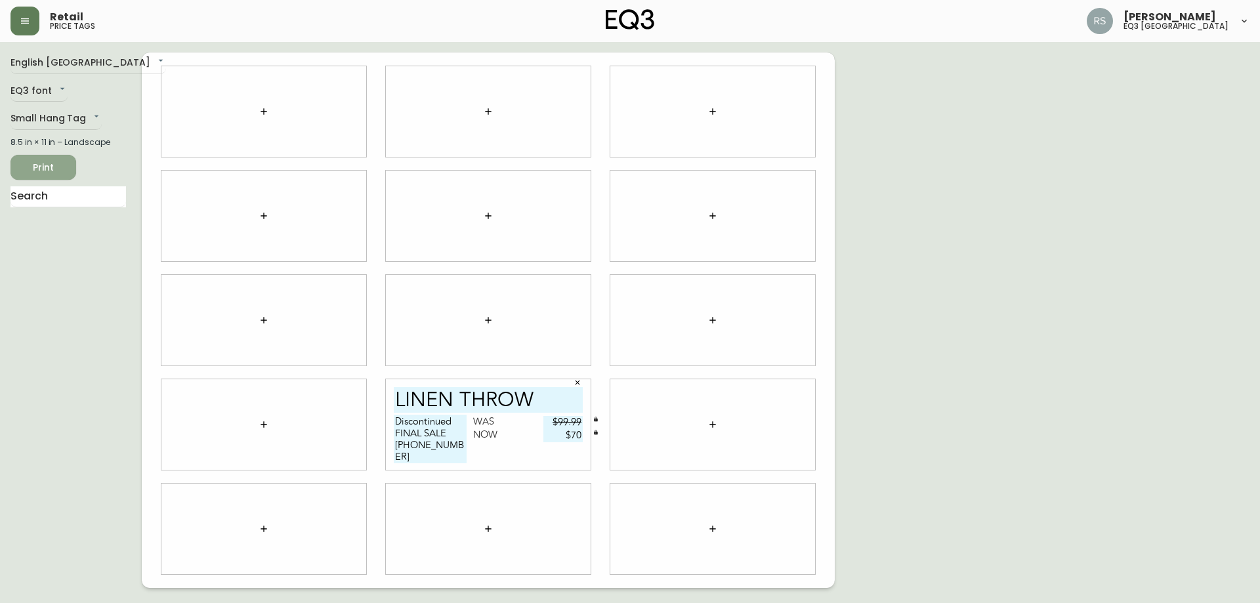
click at [28, 166] on span "Print" at bounding box center [43, 167] width 45 height 16
click at [265, 124] on button "button" at bounding box center [264, 111] width 26 height 26
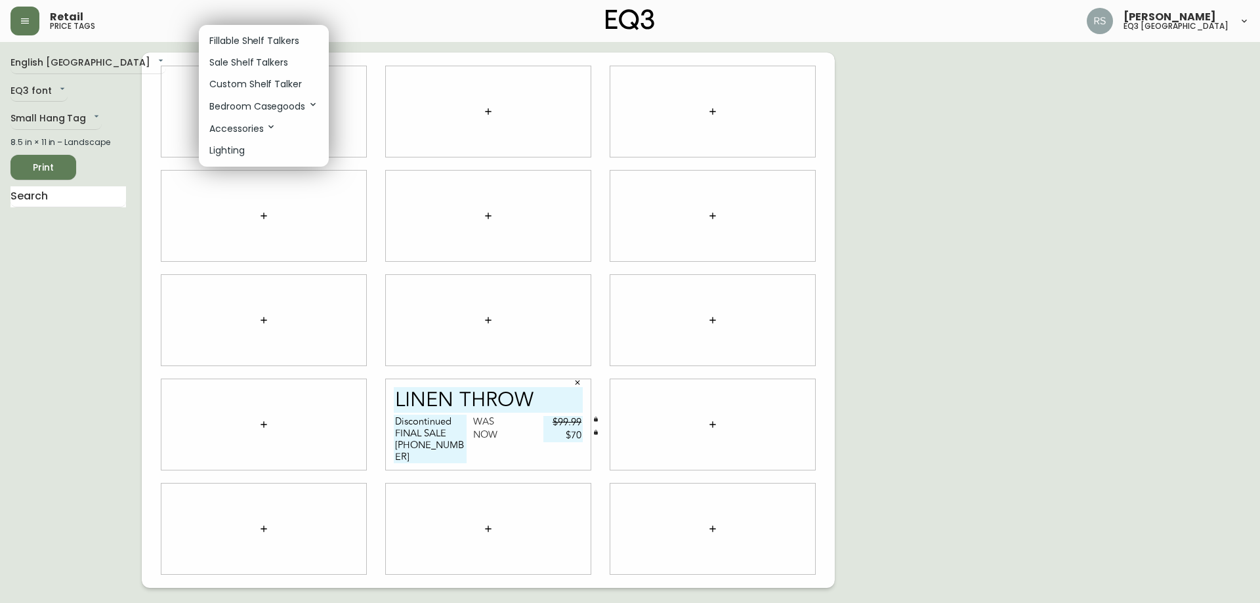
click at [71, 194] on div at bounding box center [630, 301] width 1260 height 603
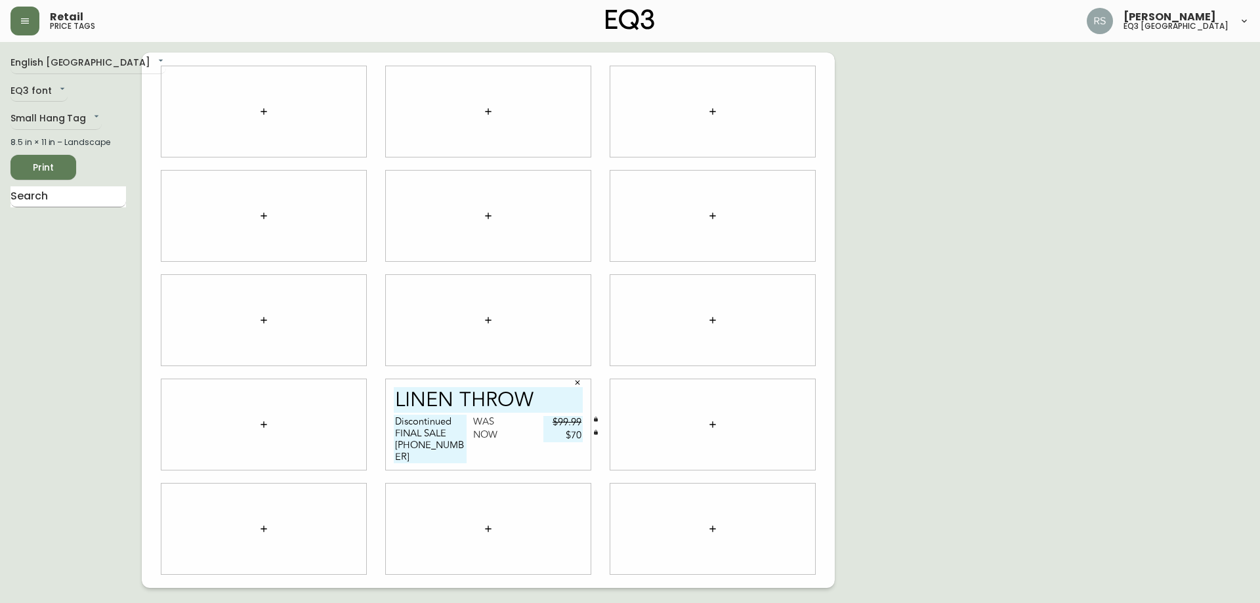
click at [71, 197] on input "text" at bounding box center [69, 196] width 116 height 21
click at [574, 388] on button "button" at bounding box center [578, 383] width 20 height 20
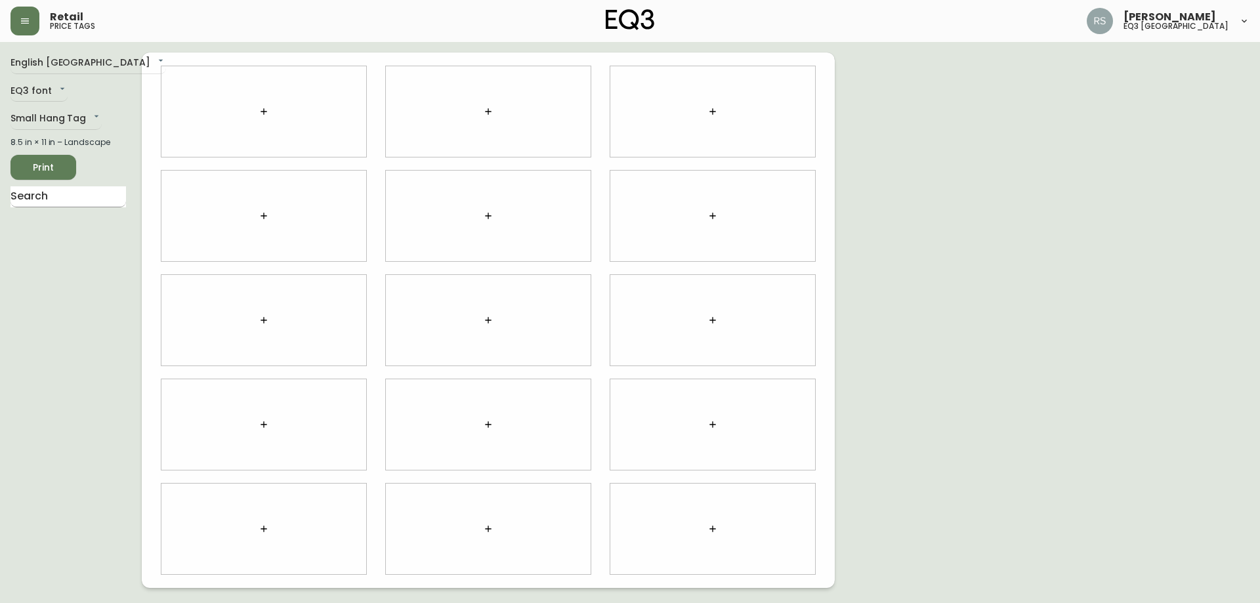
click at [72, 205] on input "text" at bounding box center [69, 196] width 116 height 21
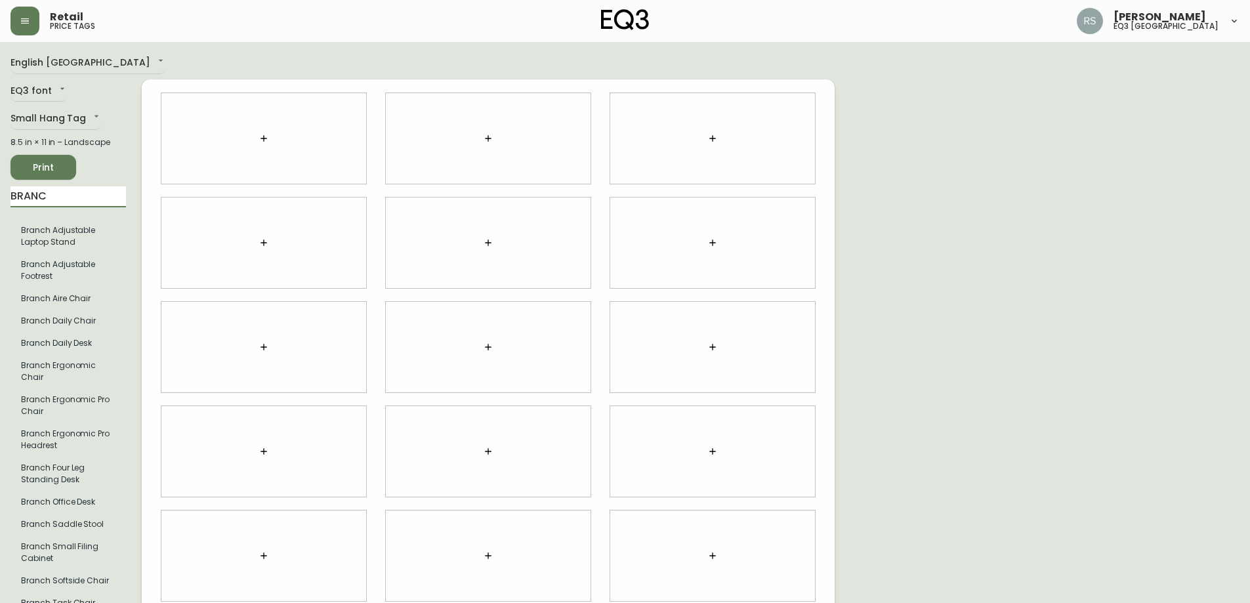
type input "BRANCH"
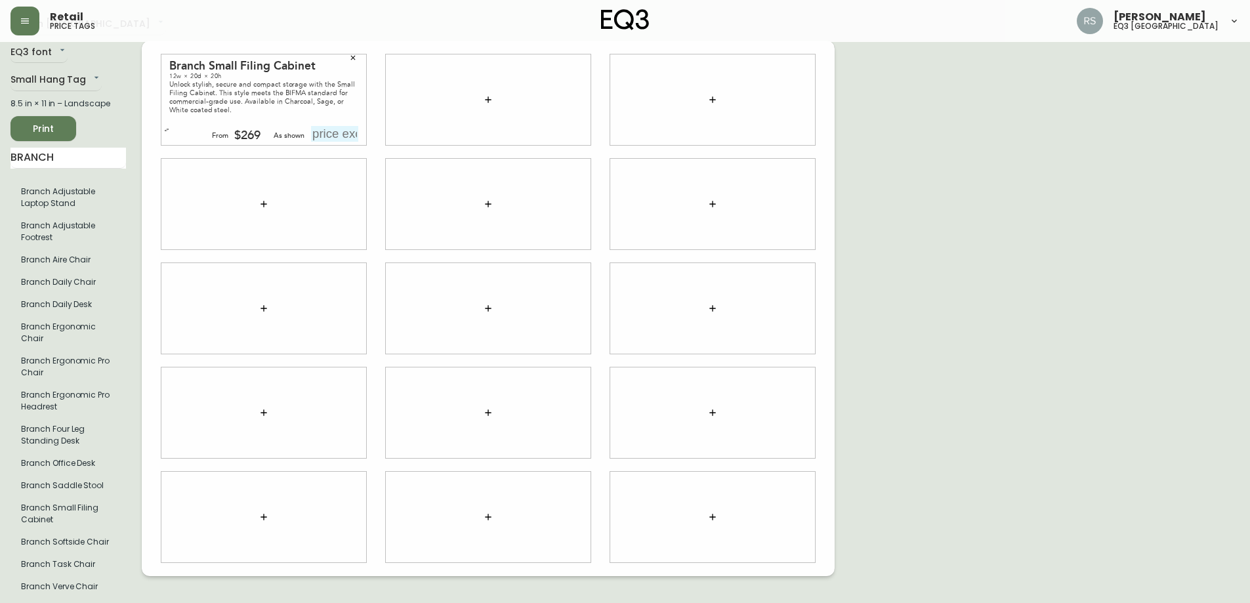
click at [165, 129] on icon "button" at bounding box center [166, 129] width 5 height 5
click at [486, 99] on icon "button" at bounding box center [488, 100] width 11 height 11
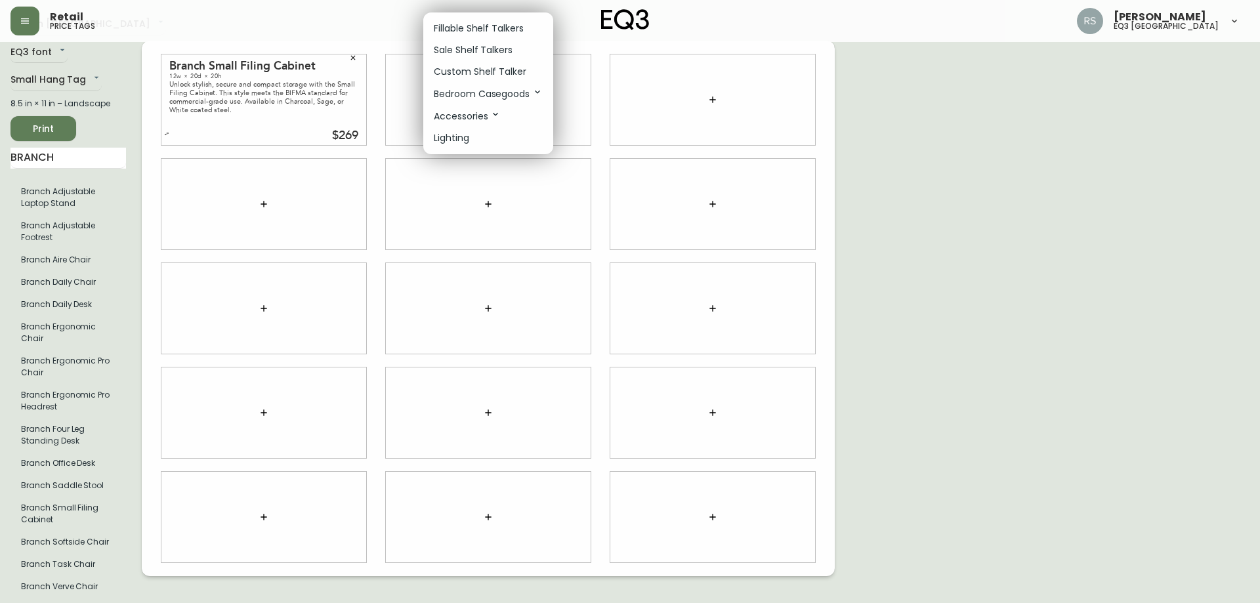
click at [142, 221] on div at bounding box center [630, 301] width 1260 height 603
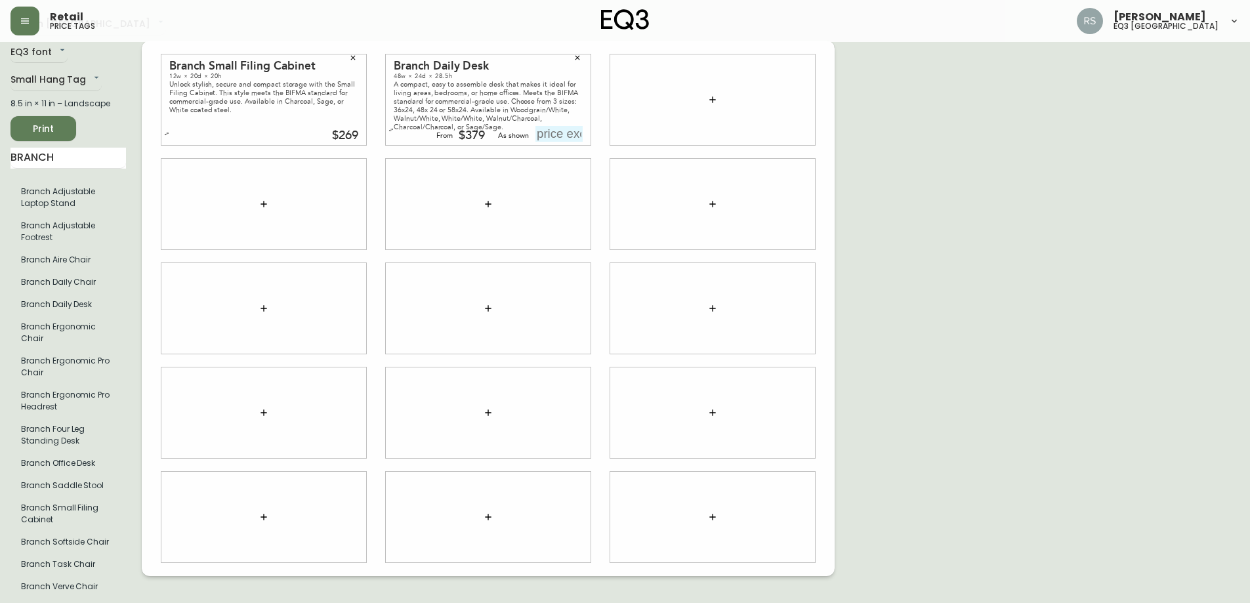
click at [564, 133] on input "text" at bounding box center [559, 134] width 47 height 16
type input "$449"
click at [708, 95] on icon "button" at bounding box center [713, 100] width 11 height 11
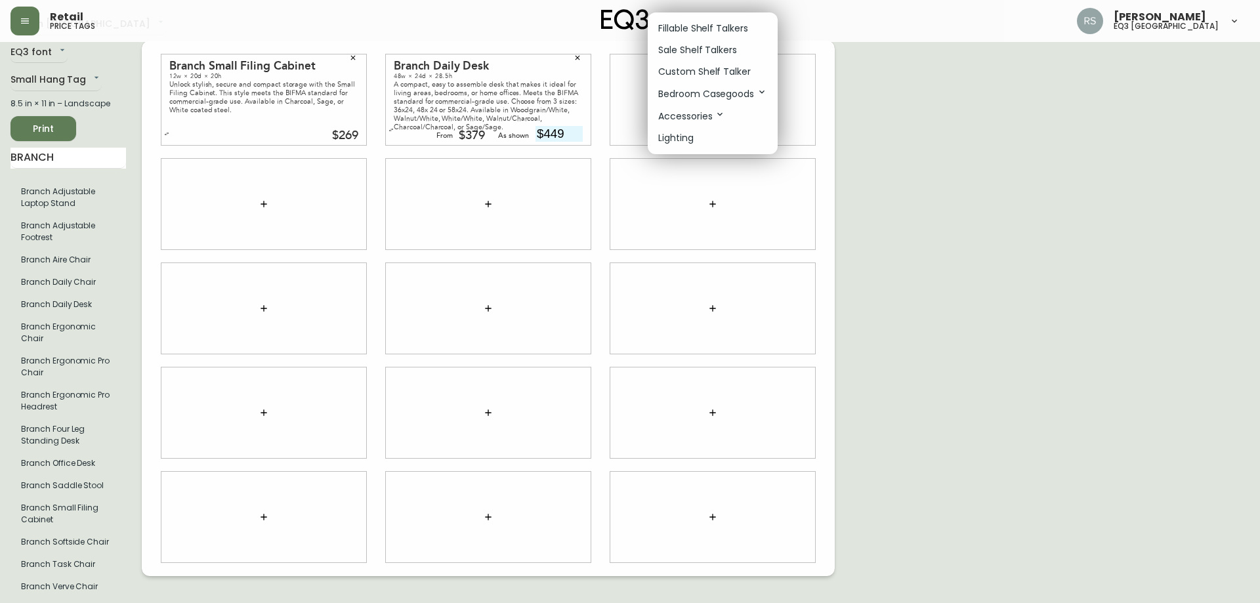
click at [1088, 184] on div at bounding box center [630, 301] width 1260 height 603
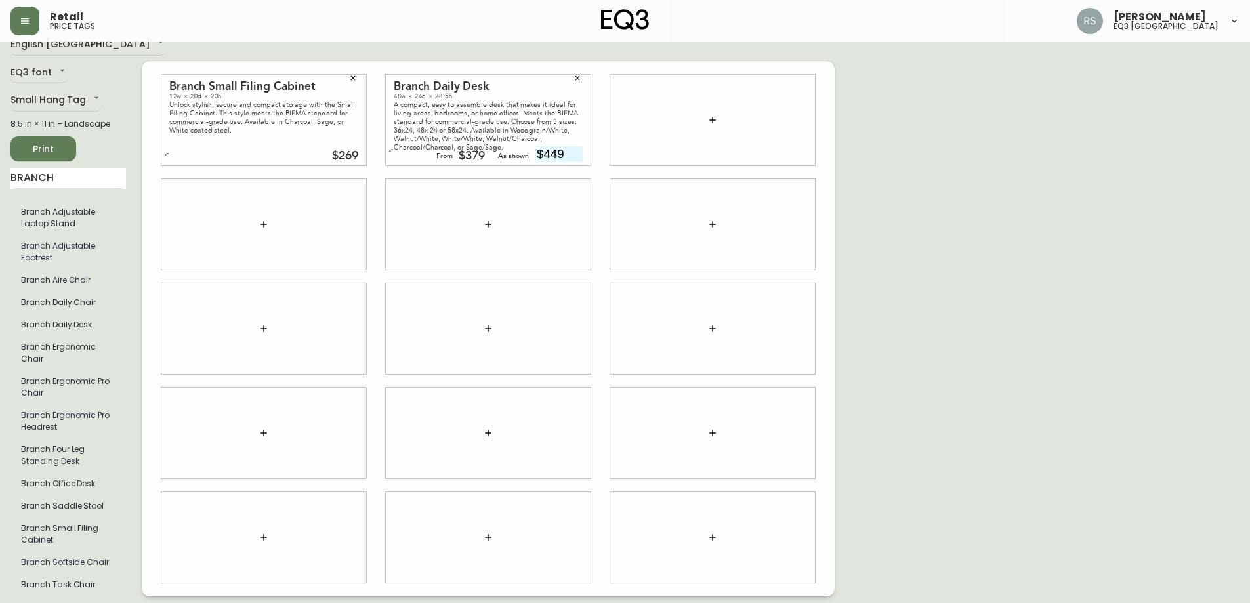
scroll to position [0, 0]
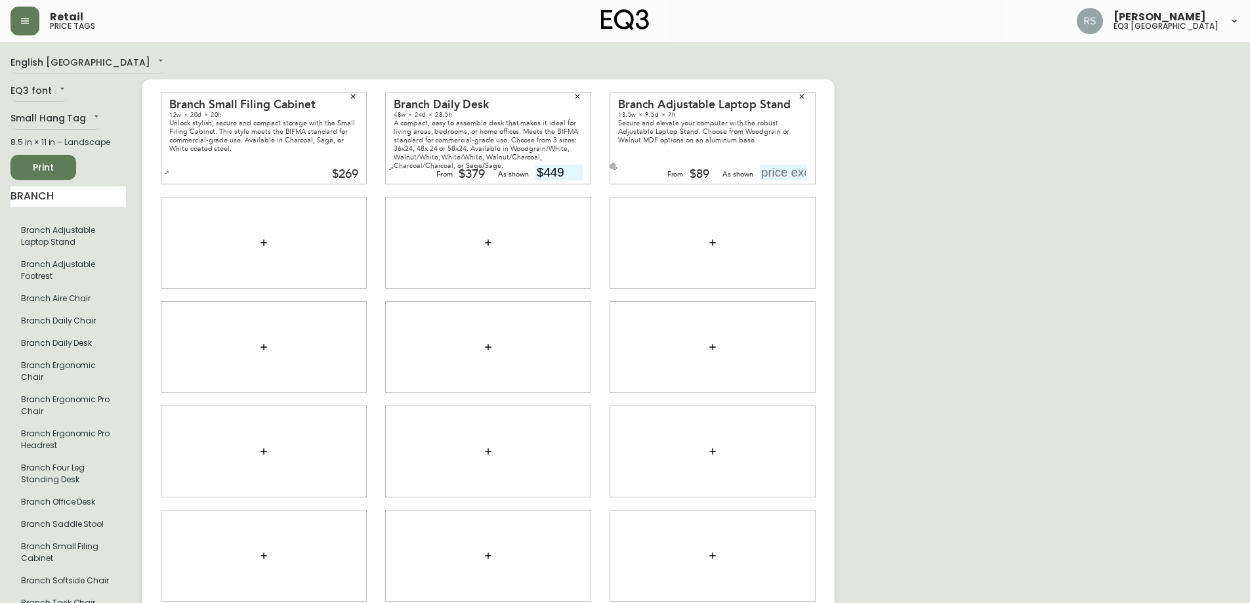
click at [612, 170] on button "button" at bounding box center [615, 168] width 13 height 13
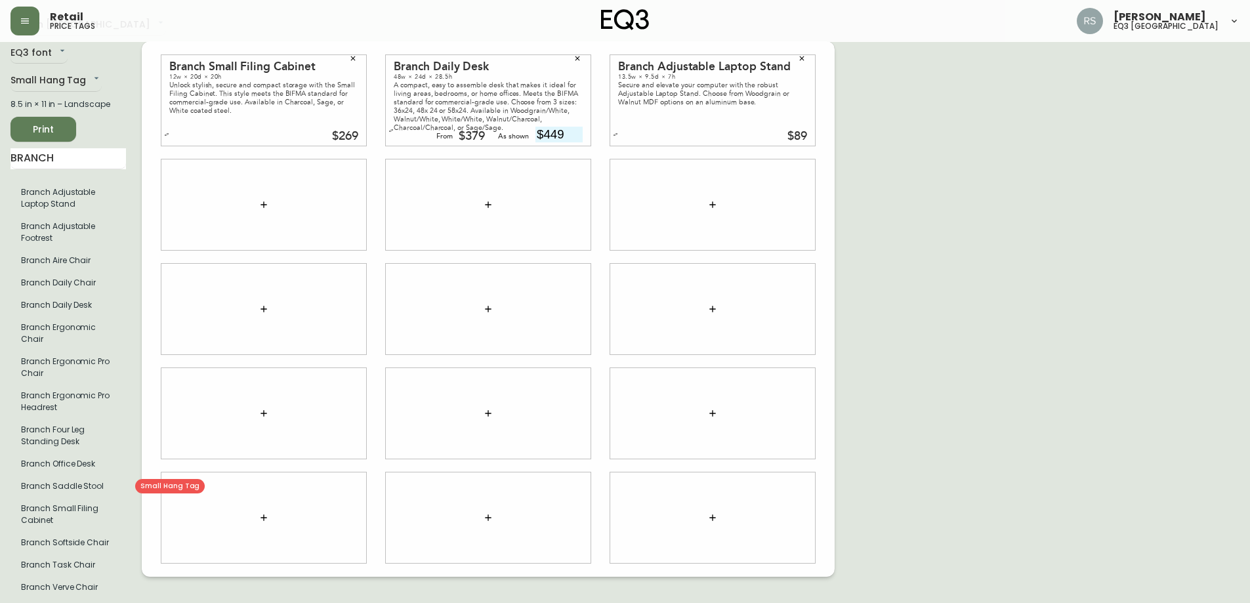
scroll to position [39, 0]
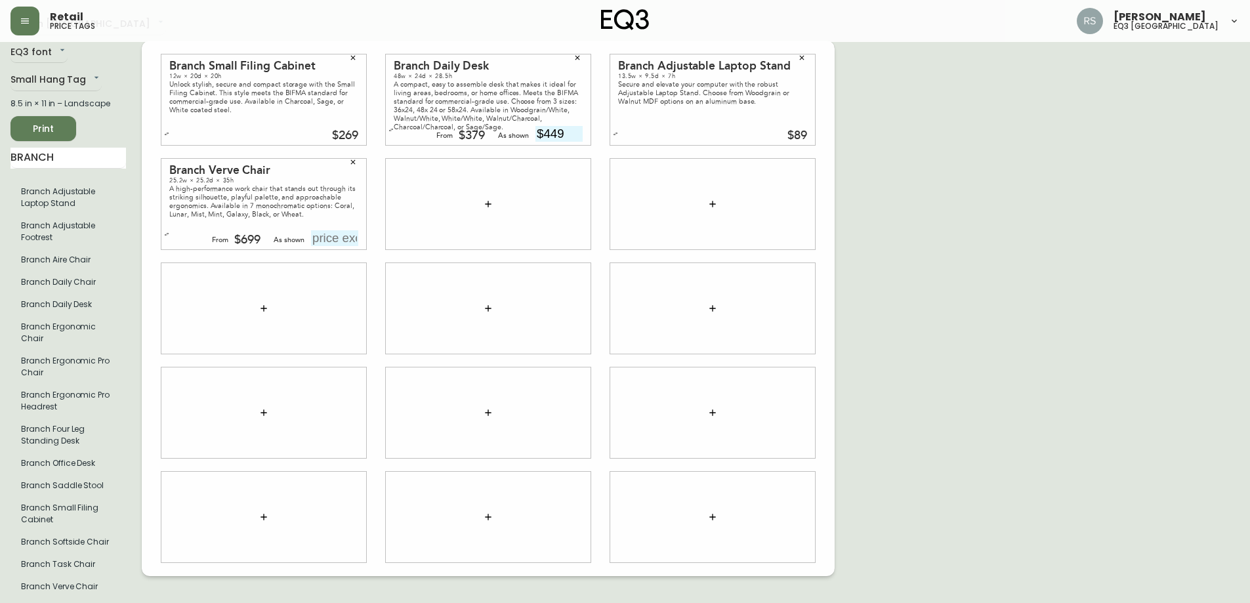
click at [322, 240] on input "text" at bounding box center [334, 238] width 47 height 16
type input "$749"
click at [504, 214] on div at bounding box center [488, 204] width 205 height 91
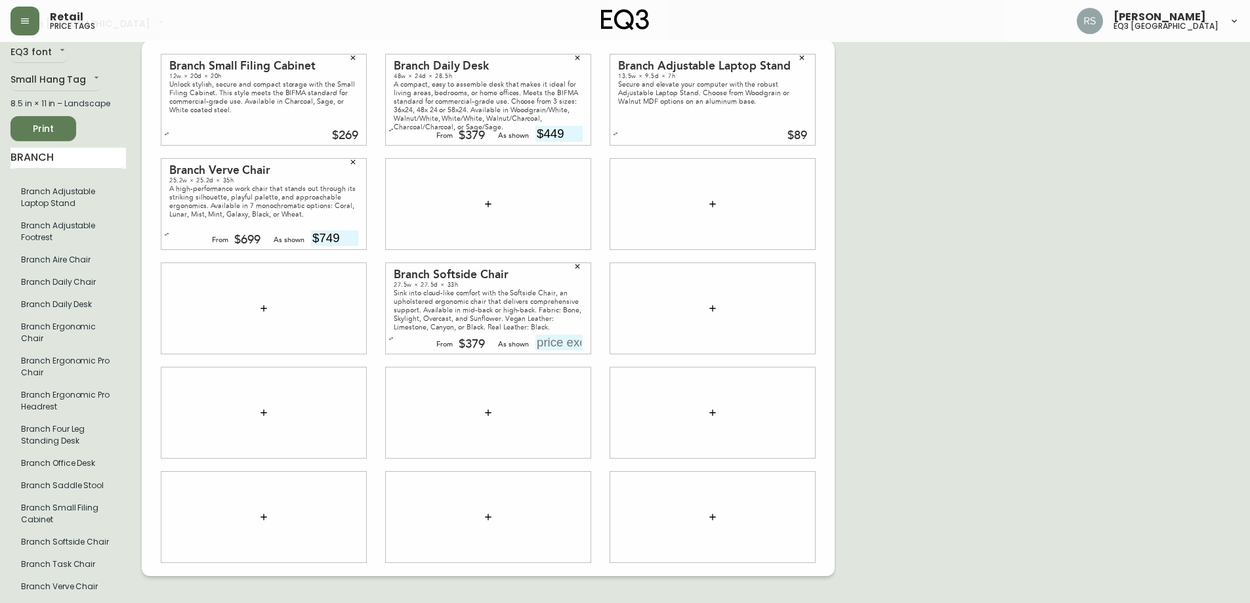
click at [496, 219] on div at bounding box center [488, 204] width 205 height 91
drag, startPoint x: 494, startPoint y: 323, endPoint x: 499, endPoint y: 305, distance: 19.3
click at [499, 305] on div "Sink into cloud-like comfort with the Softside Chair, an upholstered ergonomic …" at bounding box center [488, 310] width 189 height 43
click at [582, 269] on button "button" at bounding box center [578, 267] width 20 height 20
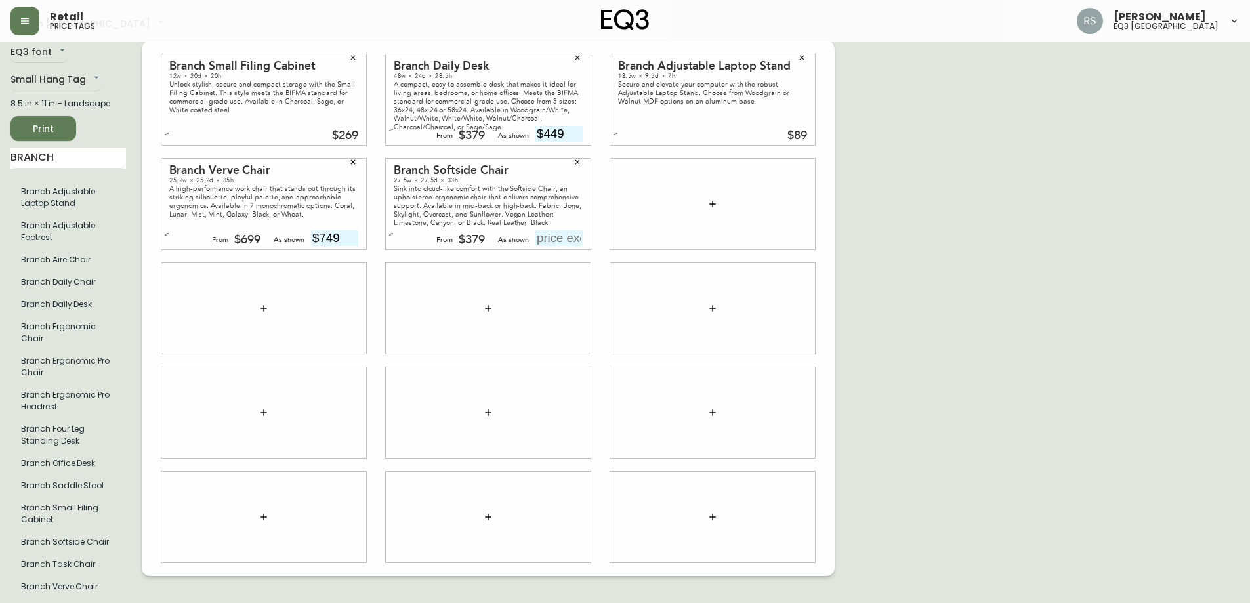
click at [557, 232] on input "text" at bounding box center [559, 238] width 47 height 16
type input "$429"
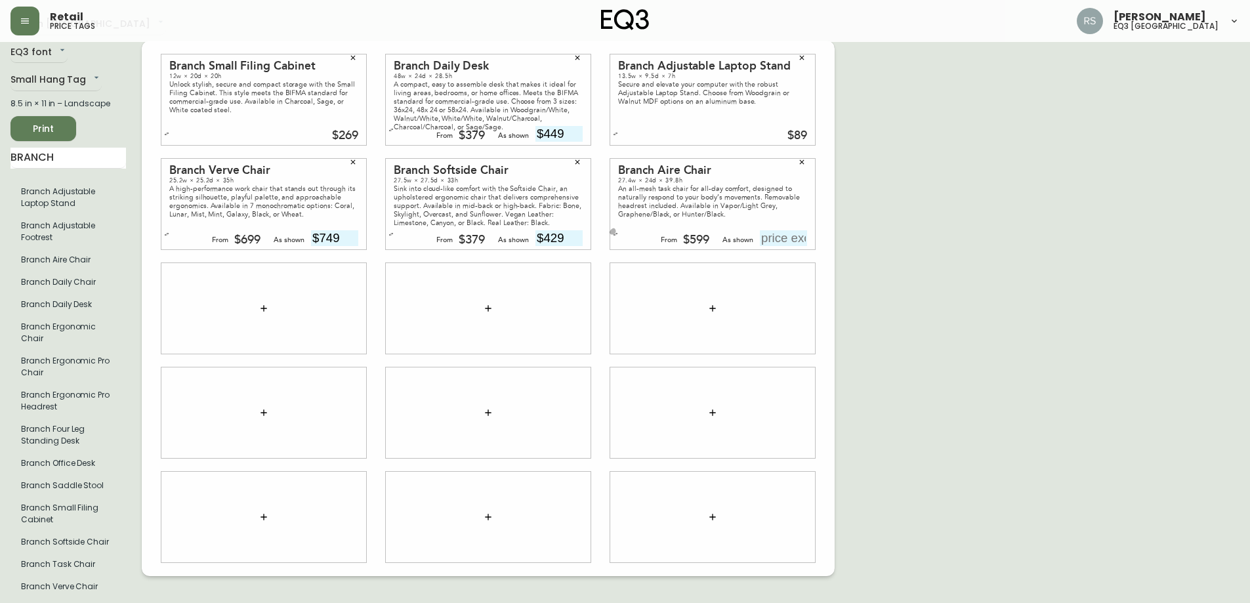
click at [616, 236] on icon "button" at bounding box center [615, 234] width 5 height 5
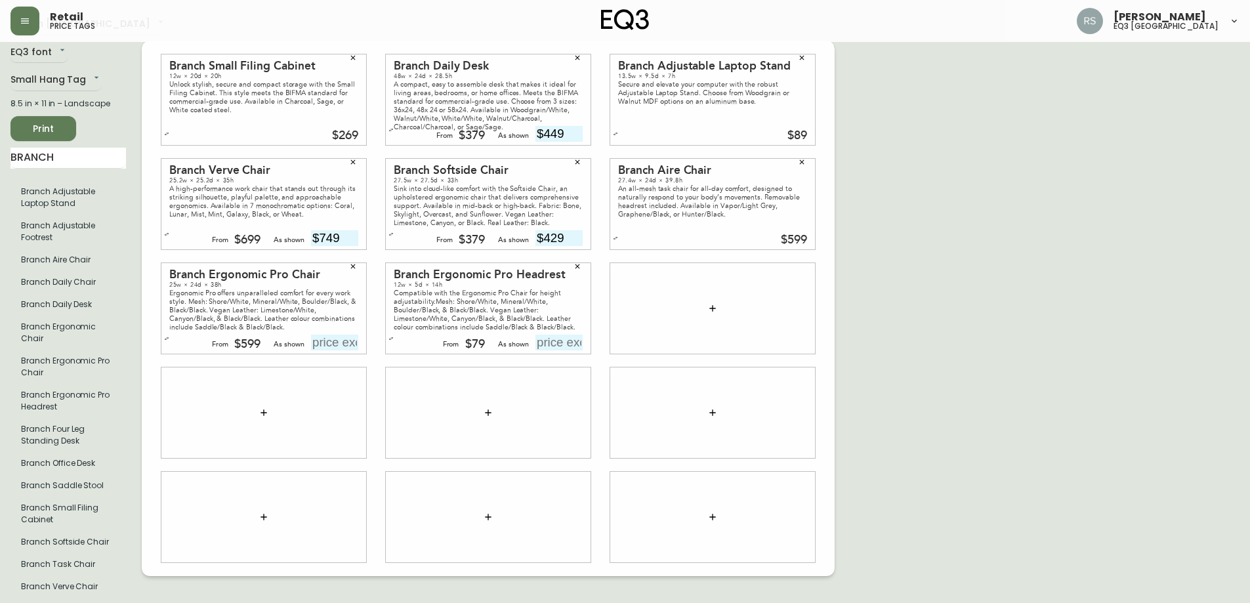
click at [337, 343] on input "text" at bounding box center [334, 343] width 47 height 16
type input "$599"
click at [574, 345] on input "text" at bounding box center [559, 343] width 47 height 16
type input "$79"
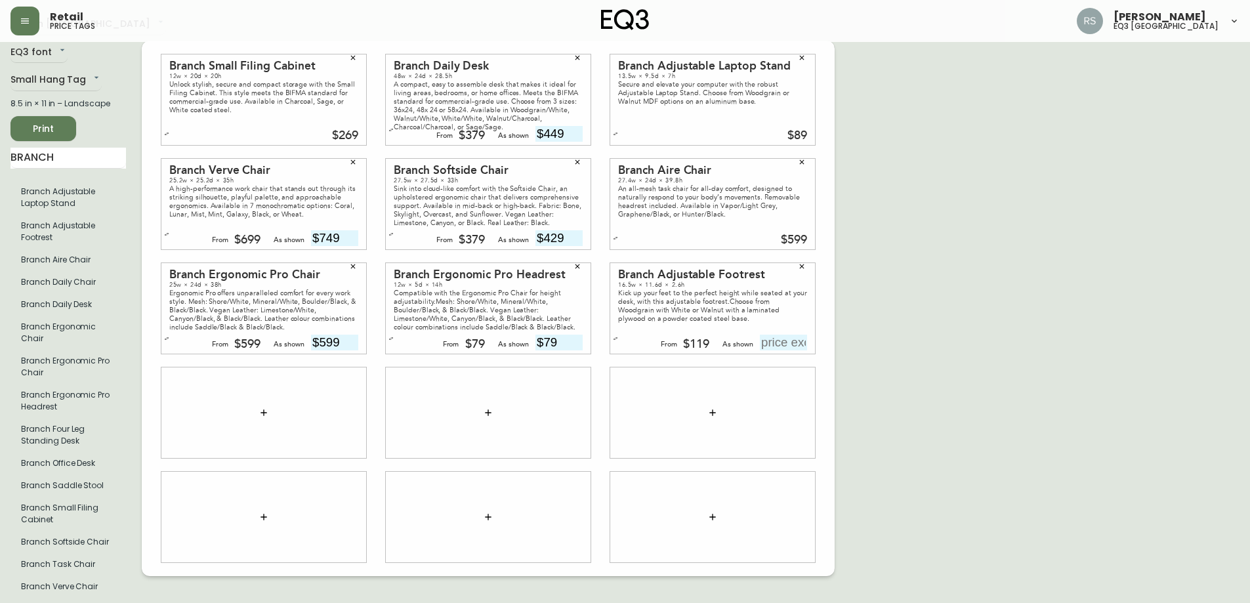
click at [621, 342] on button "button" at bounding box center [615, 338] width 13 height 13
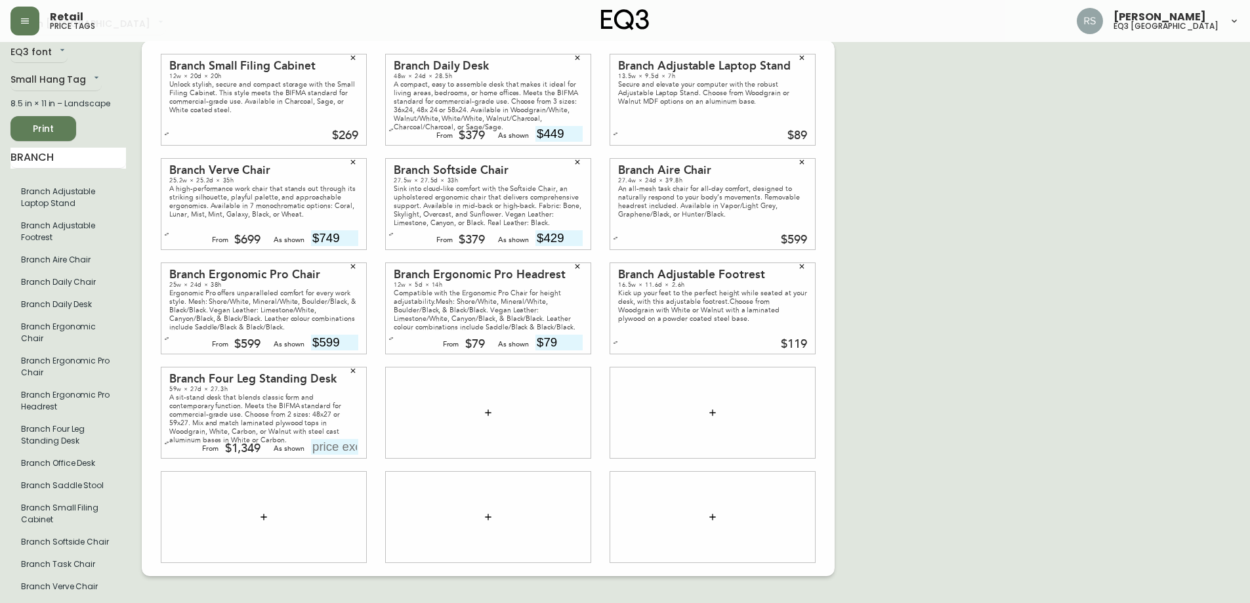
click at [330, 444] on input "text" at bounding box center [334, 447] width 47 height 16
type input "$1449"
click at [896, 396] on div "English [GEOGRAPHIC_DATA] en_CA EQ3 font EQ3 Small Hang Tag small 8.5 in × 11 i…" at bounding box center [625, 308] width 1229 height 589
click at [39, 127] on span "Print" at bounding box center [43, 129] width 45 height 16
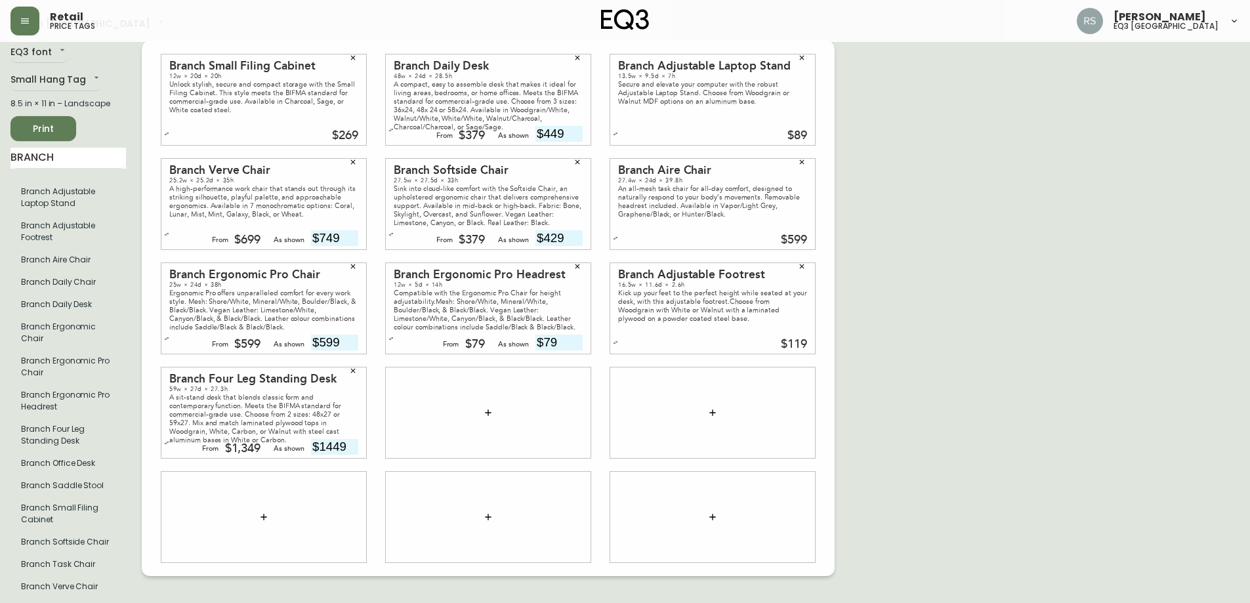
click at [41, 130] on span "Print" at bounding box center [43, 129] width 45 height 16
